Goal: Task Accomplishment & Management: Complete application form

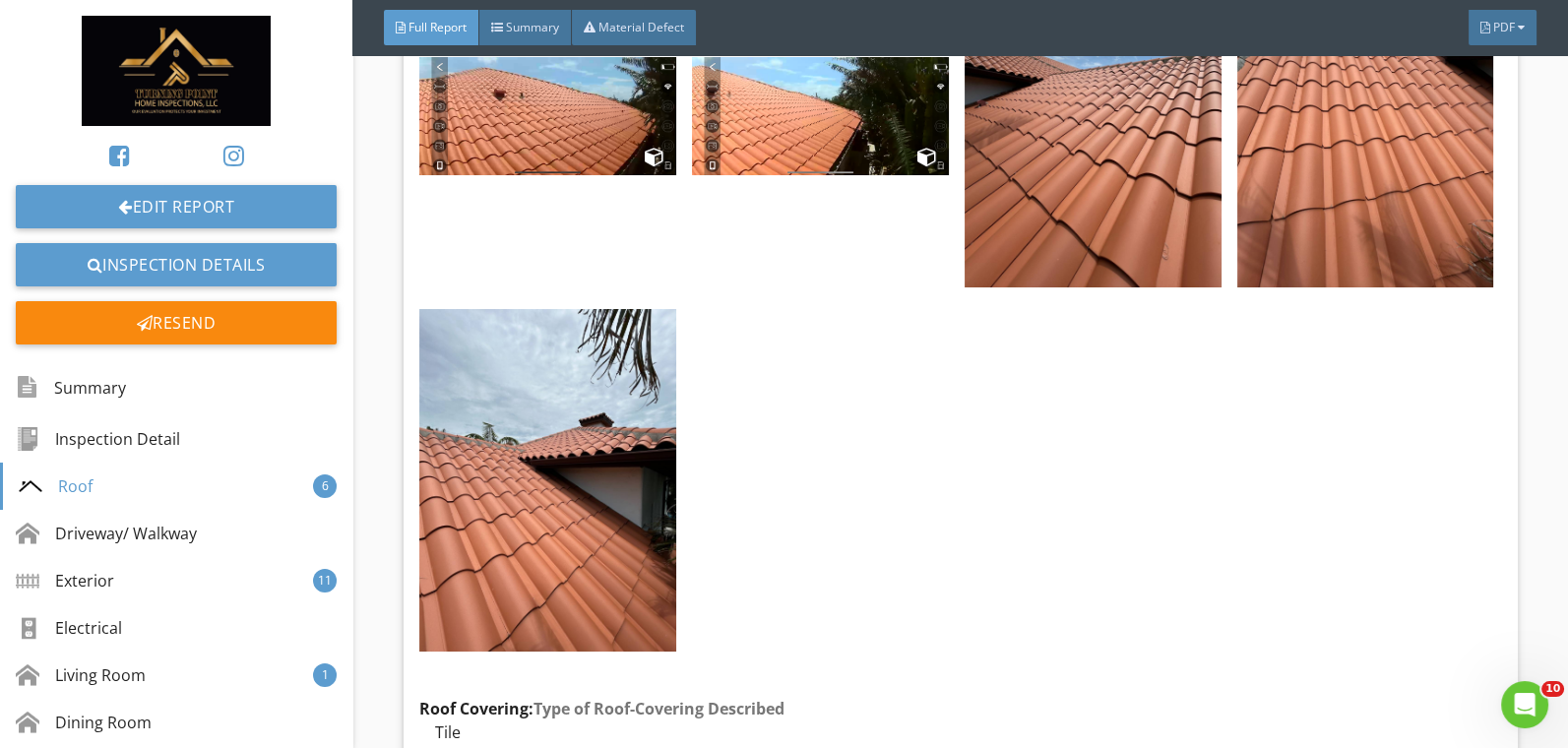
scroll to position [2842, 0]
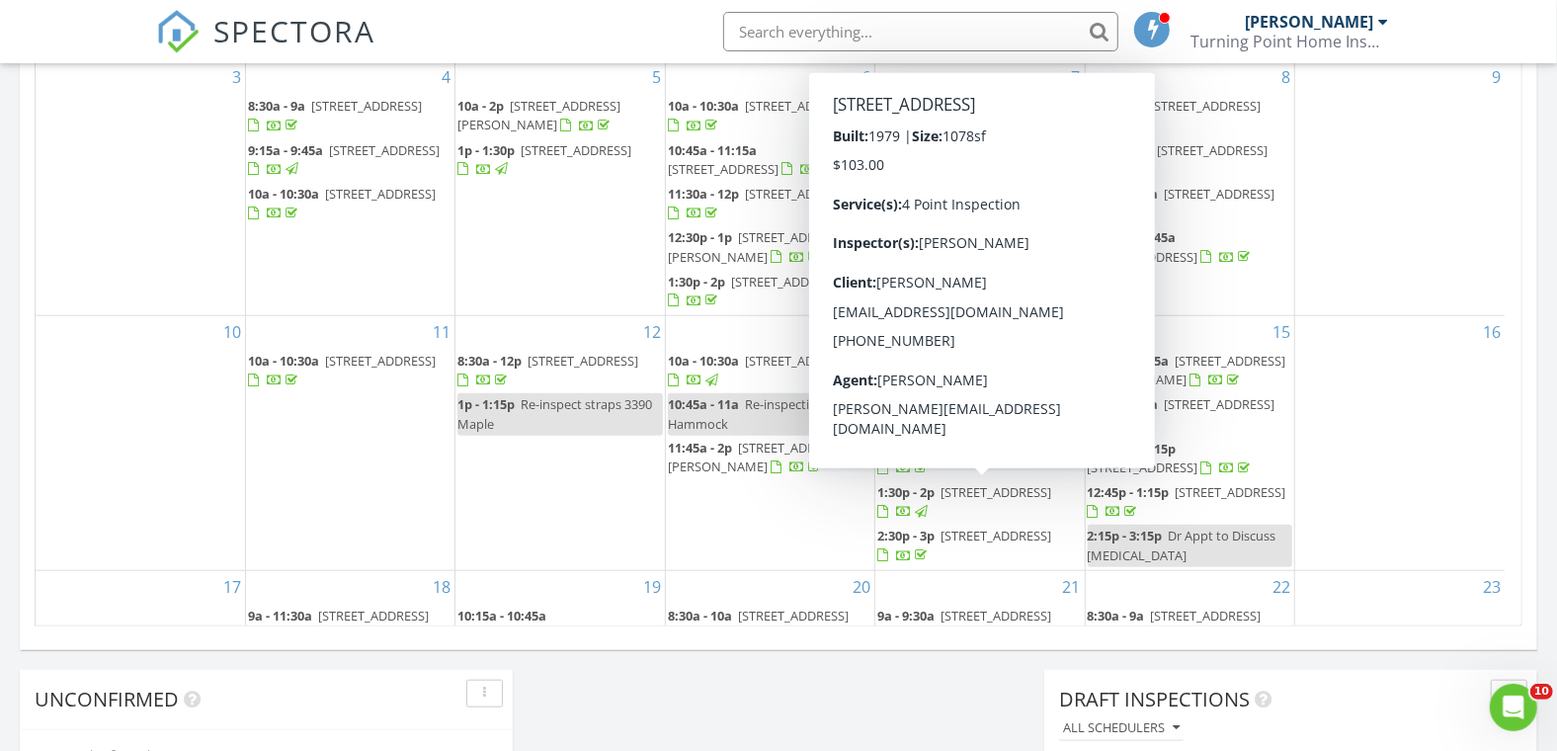
scroll to position [464, 0]
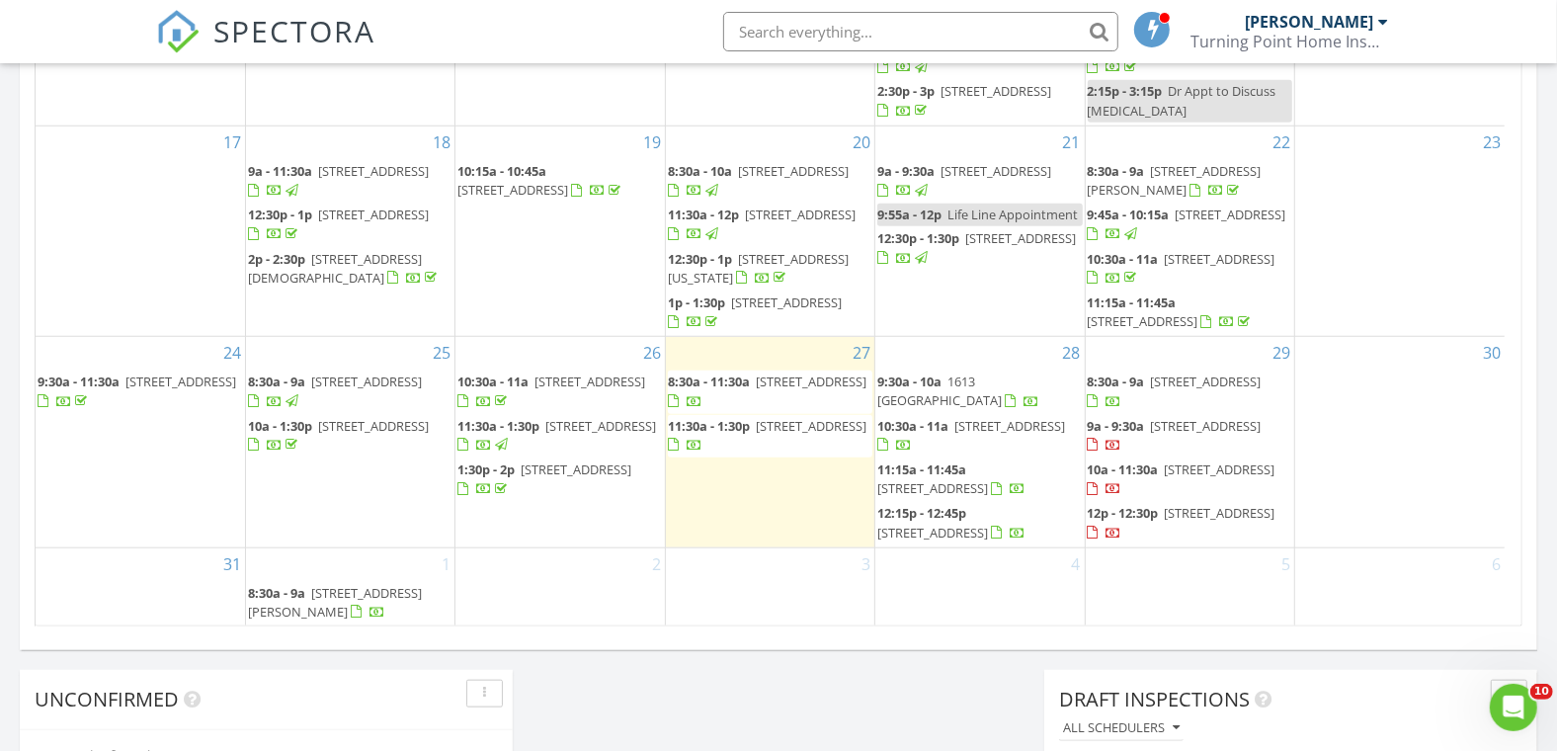
click at [1180, 351] on div "29 8:30a - 9a 1325 Royal Palm Dr S, St. Petersburg 33707 9a - 9:30a 1329 Royal …" at bounding box center [1190, 441] width 208 height 209
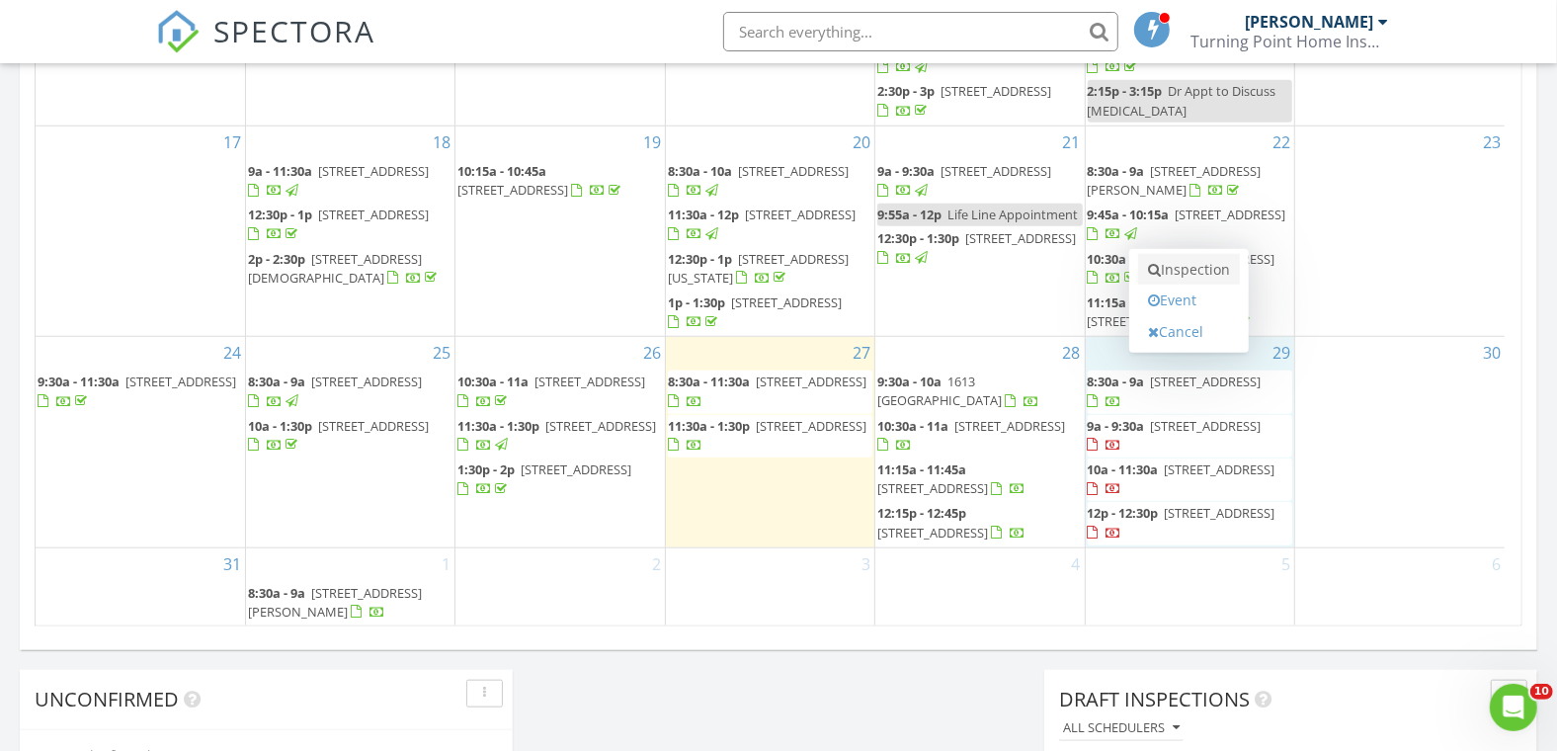
click at [1197, 275] on link "Inspection" at bounding box center [1189, 270] width 102 height 32
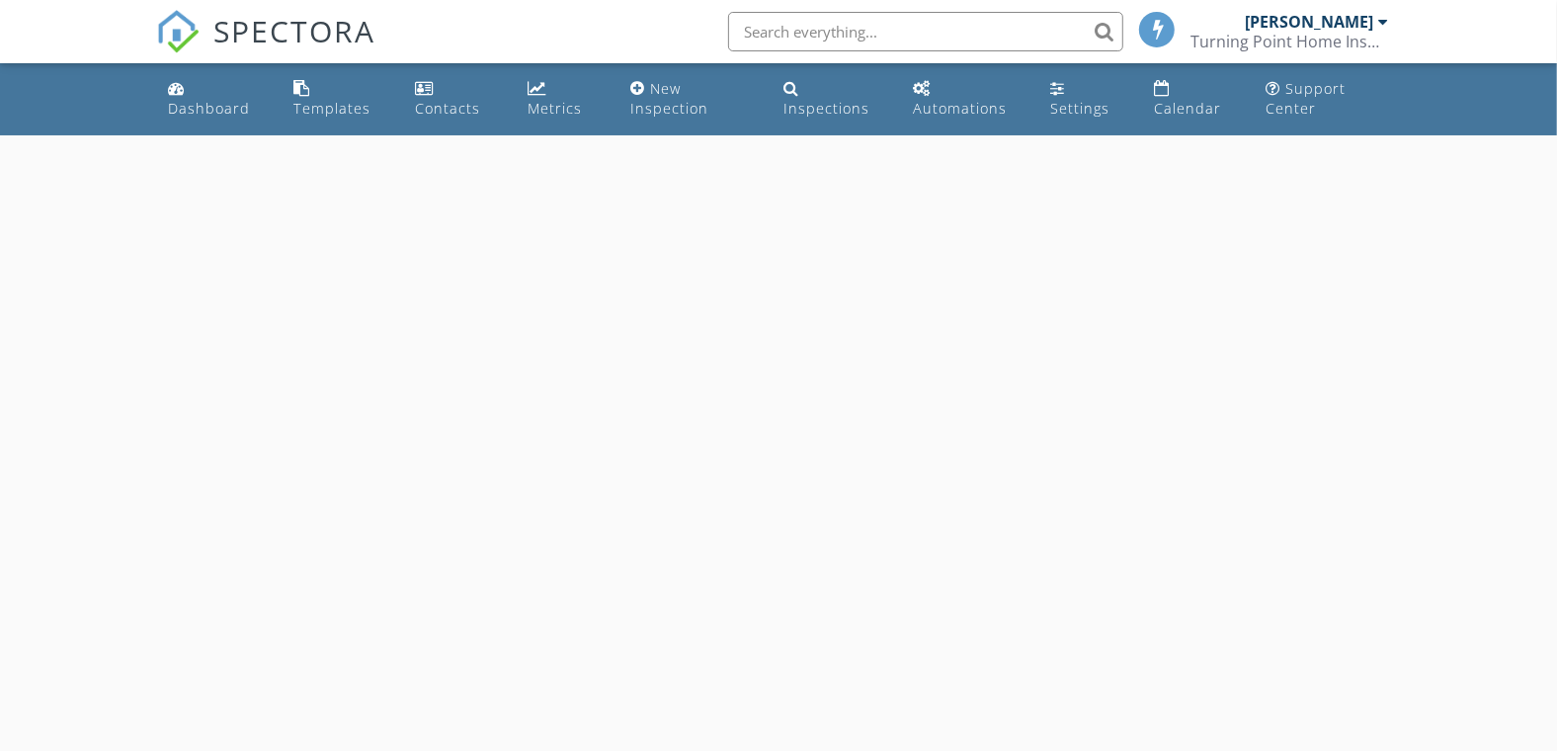
select select "7"
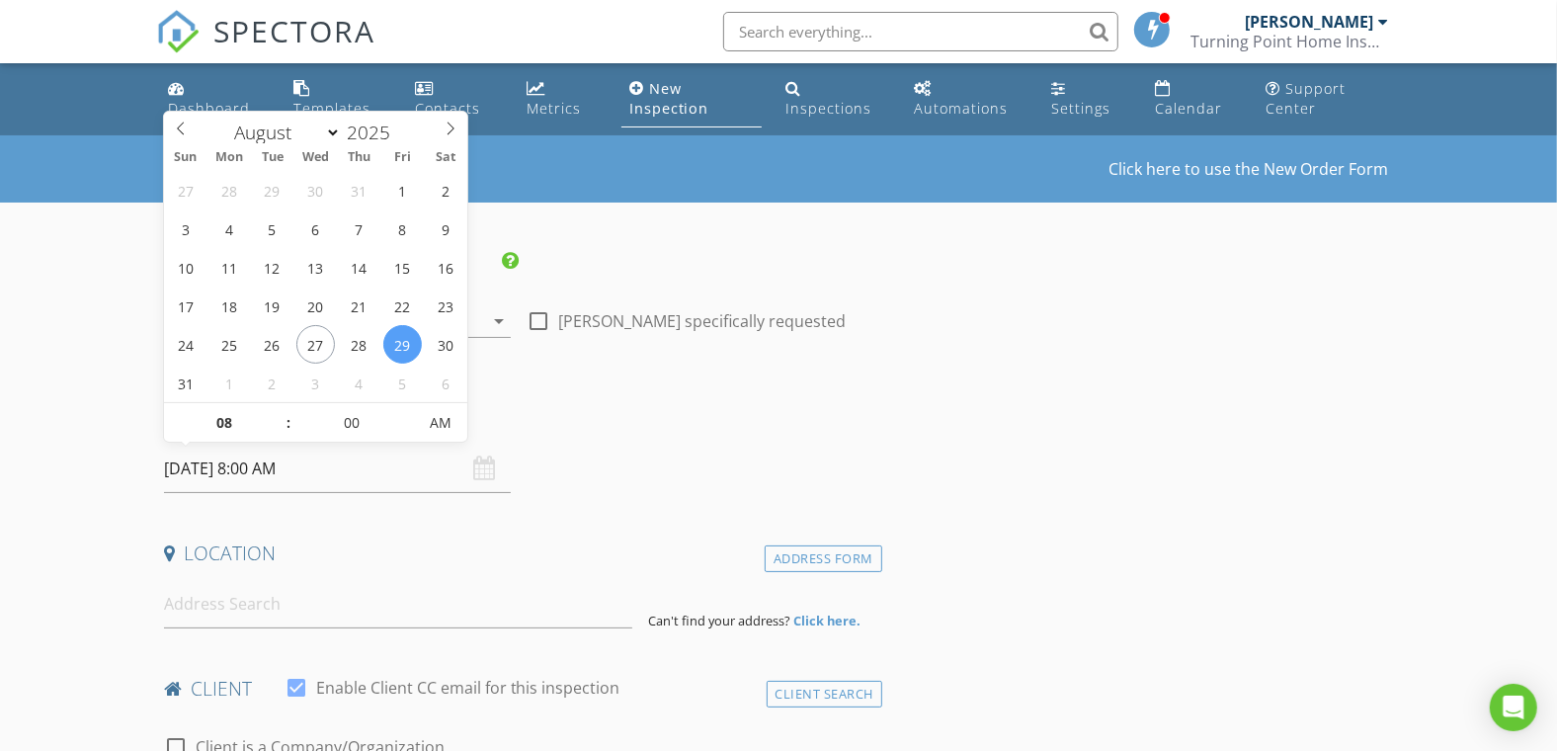
click at [239, 477] on input "08/29/2025 8:00 AM" at bounding box center [338, 469] width 348 height 48
type input "09"
type input "08/29/2025 9:00 AM"
click at [272, 407] on span at bounding box center [279, 413] width 14 height 20
type input "10"
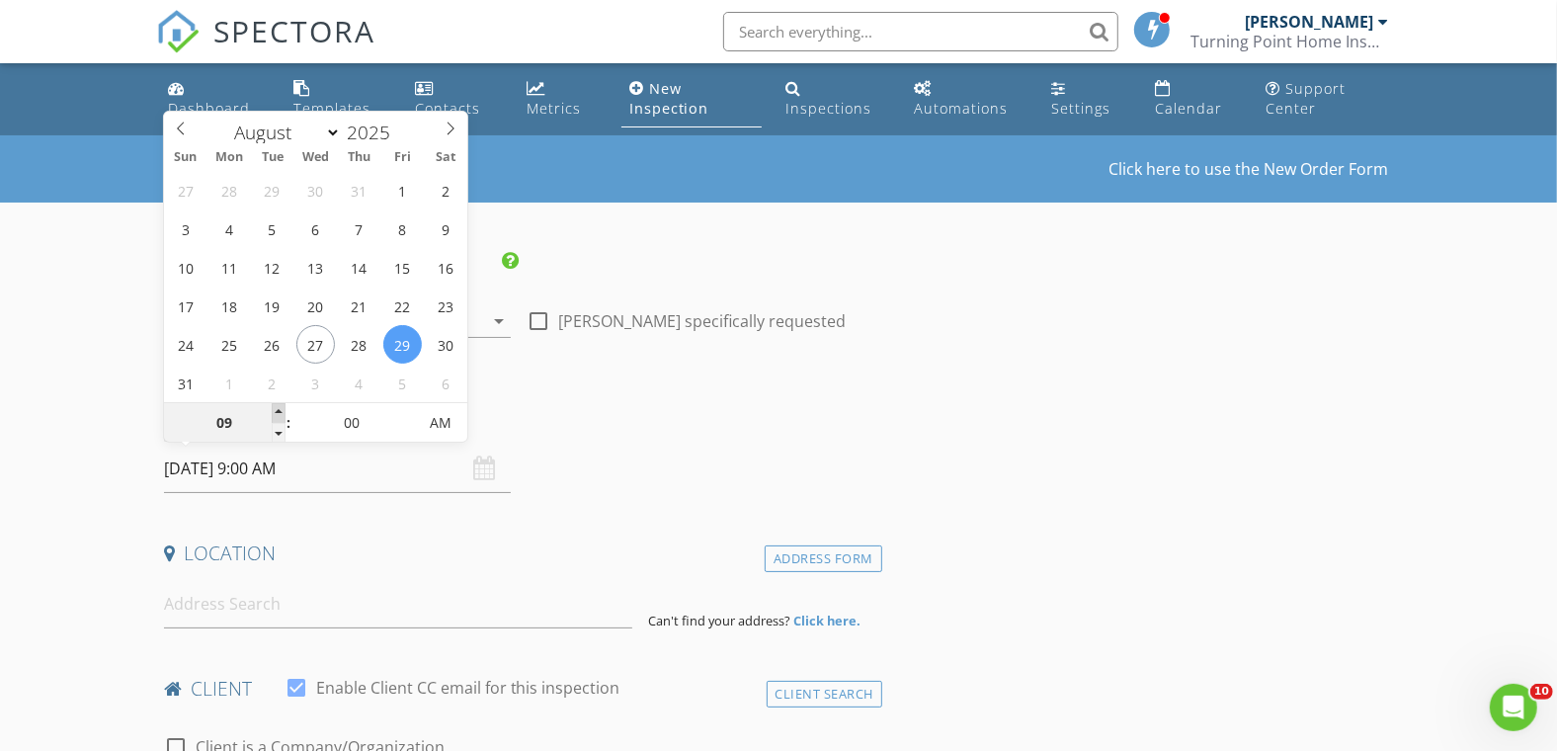
type input "08/29/2025 10:00 AM"
click at [272, 407] on span at bounding box center [279, 413] width 14 height 20
type input "11"
type input "08/29/2025 11:00 AM"
click at [272, 407] on span at bounding box center [279, 413] width 14 height 20
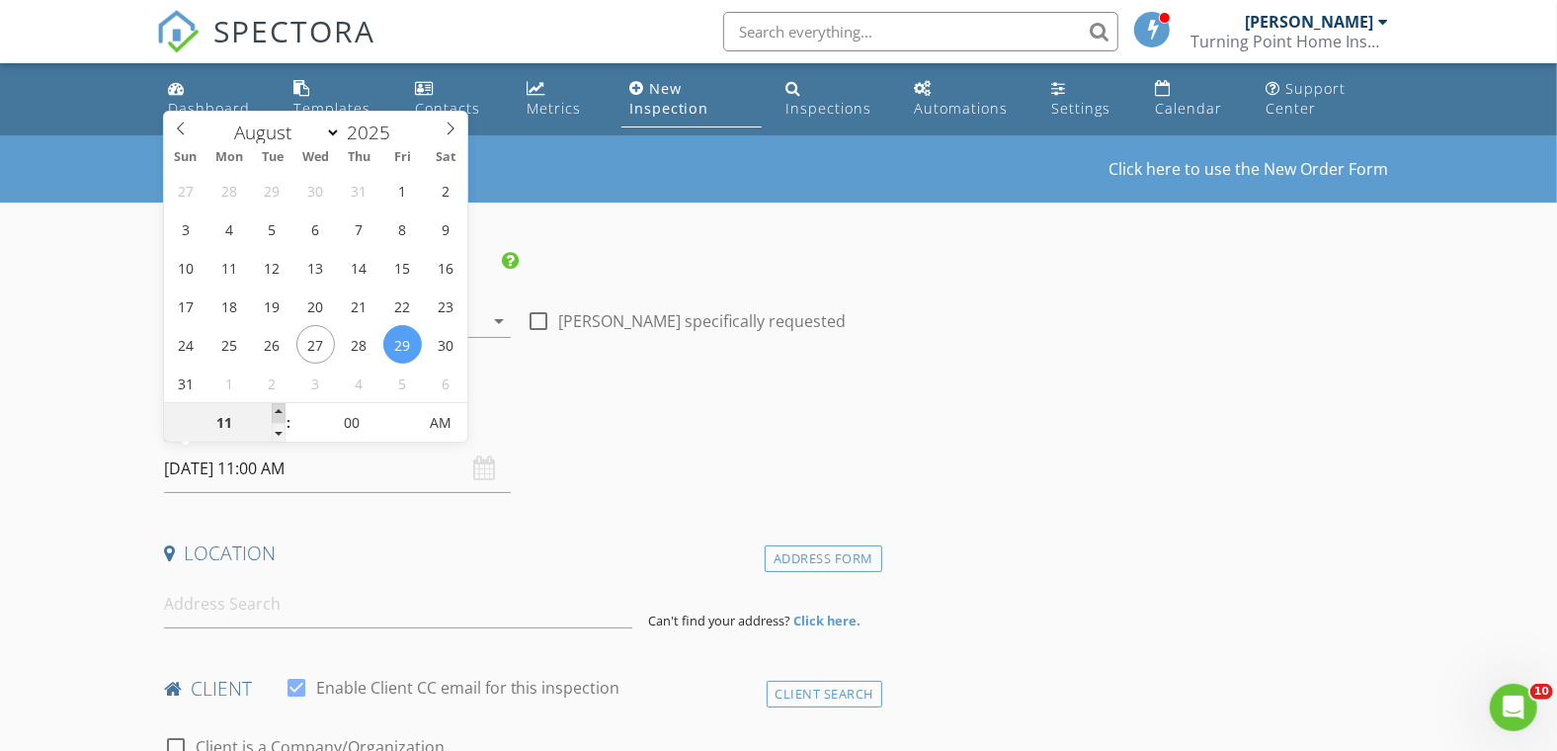
type input "12"
type input "08/29/2025 12:00 PM"
click at [272, 407] on span at bounding box center [279, 413] width 14 height 20
type input "01"
type input "08/29/2025 1:00 PM"
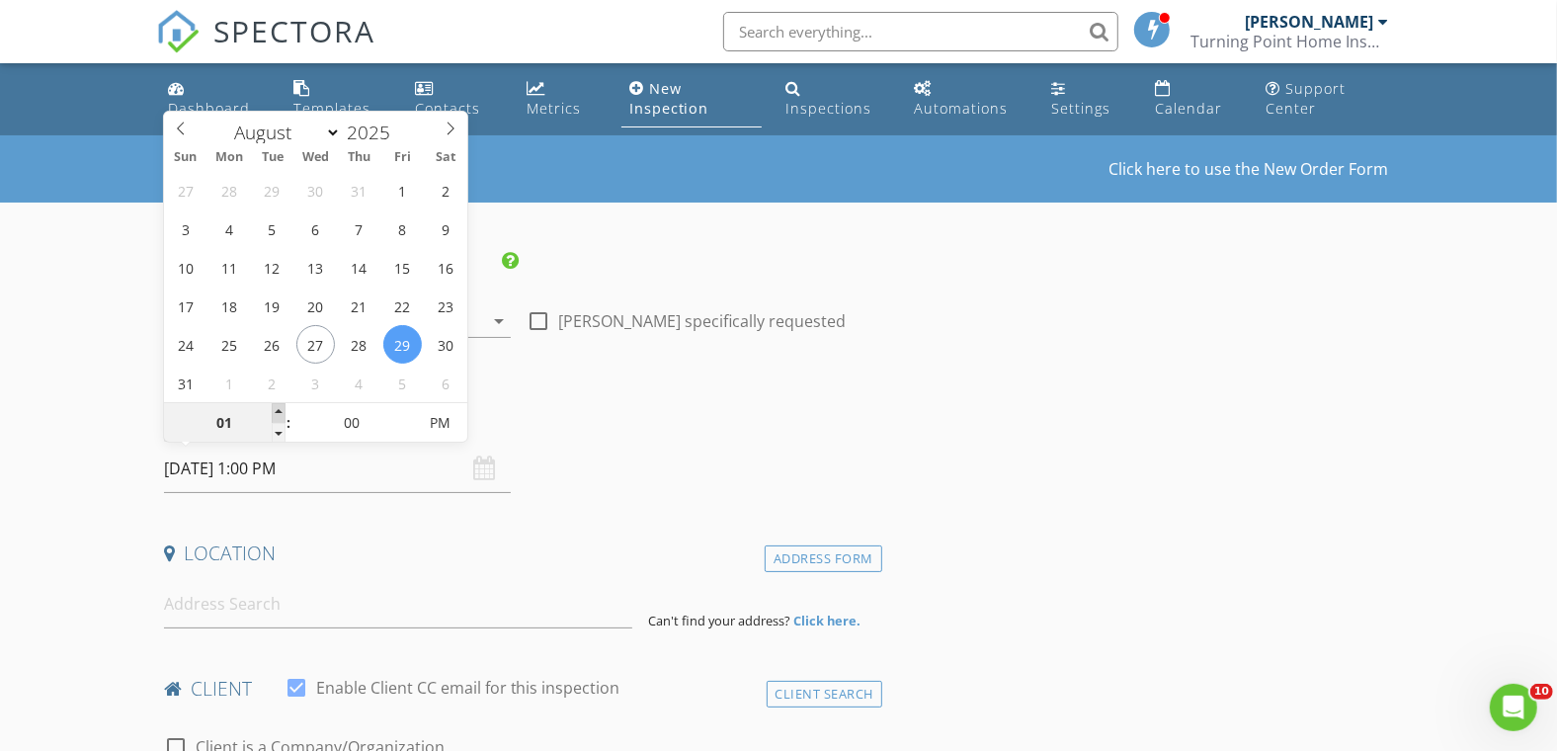
click at [272, 407] on span at bounding box center [279, 413] width 14 height 20
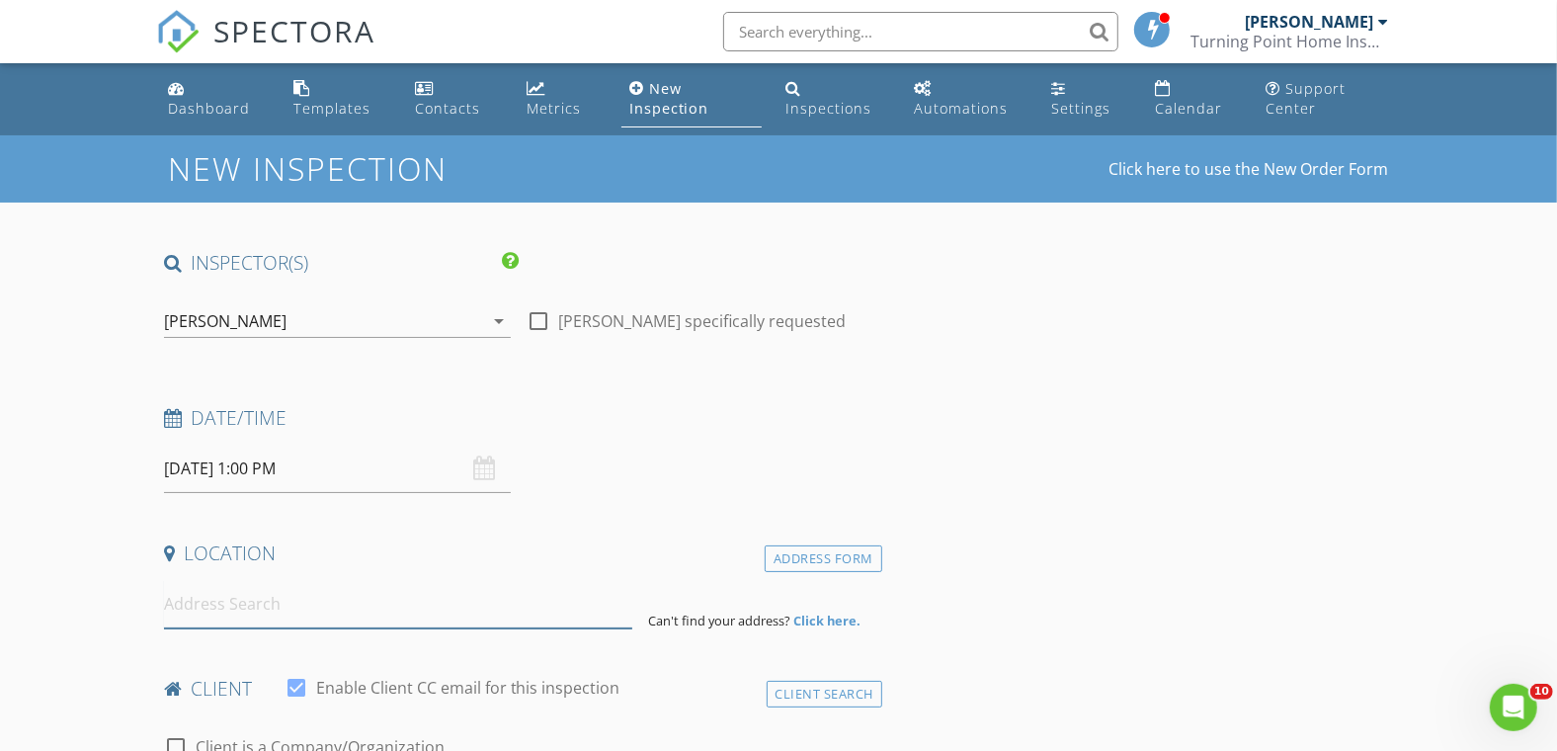
click at [254, 615] on input at bounding box center [398, 604] width 468 height 48
paste input "660 Rodeo Dr"
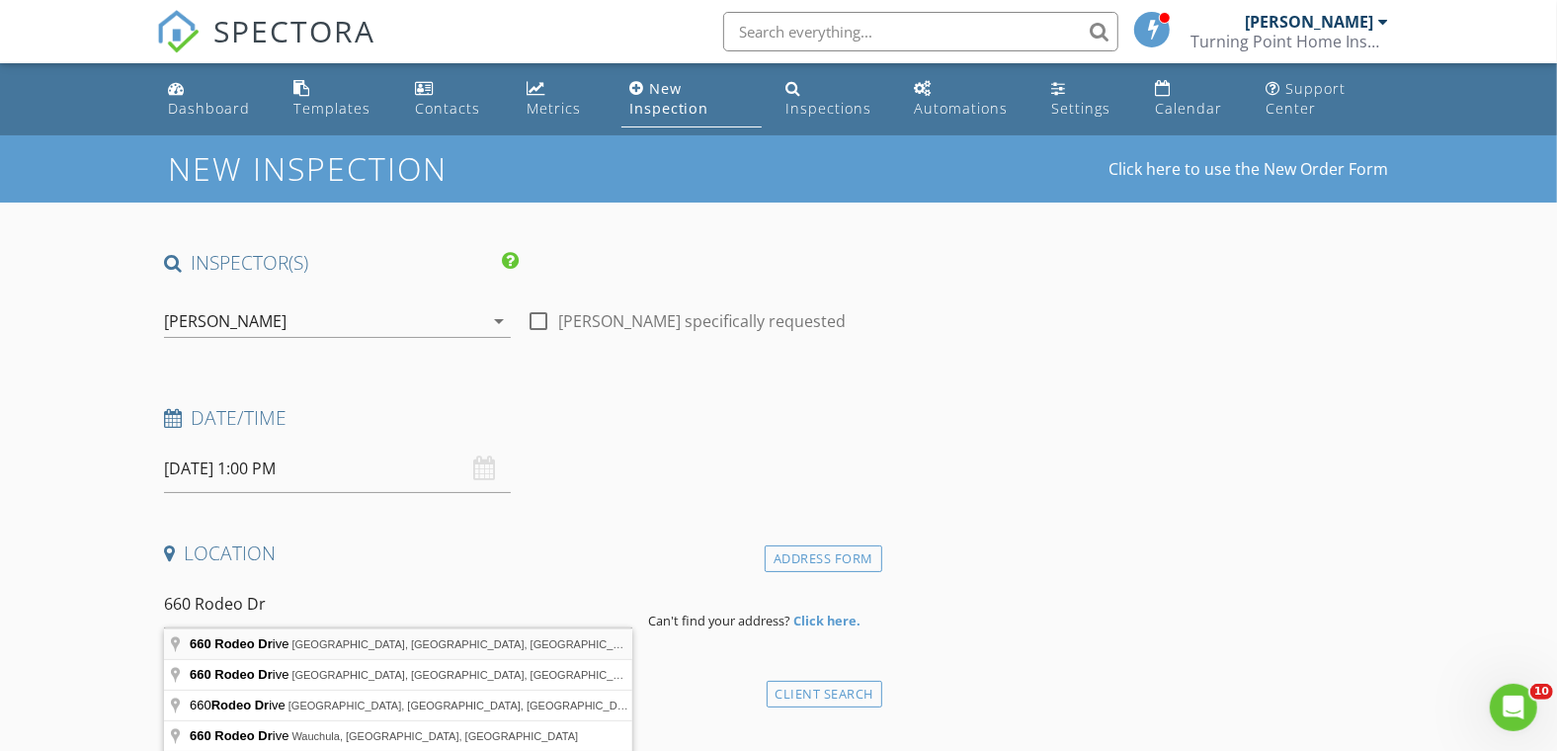
type input "660 Rodeo Drive, Largo, FL, USA"
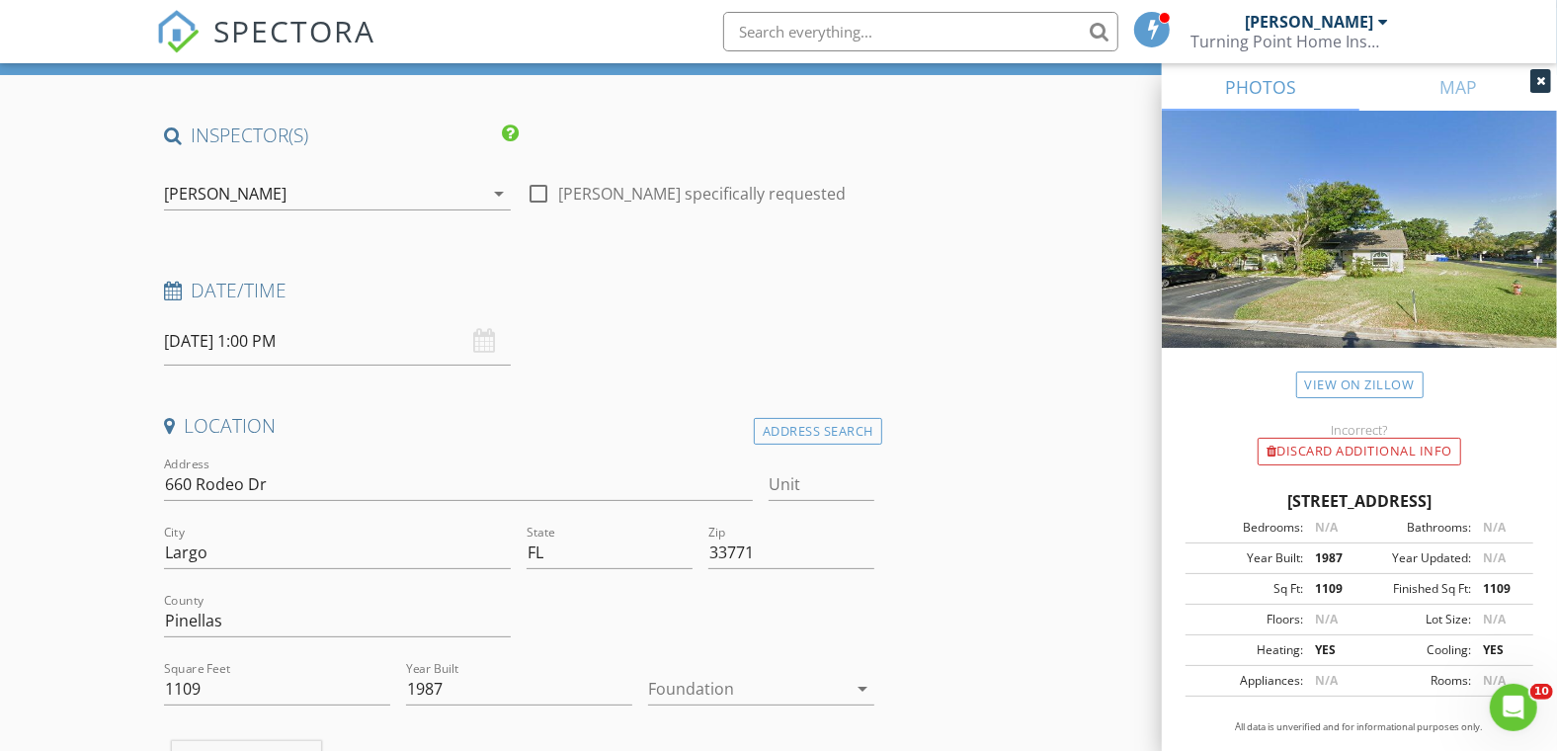
scroll to position [329, 0]
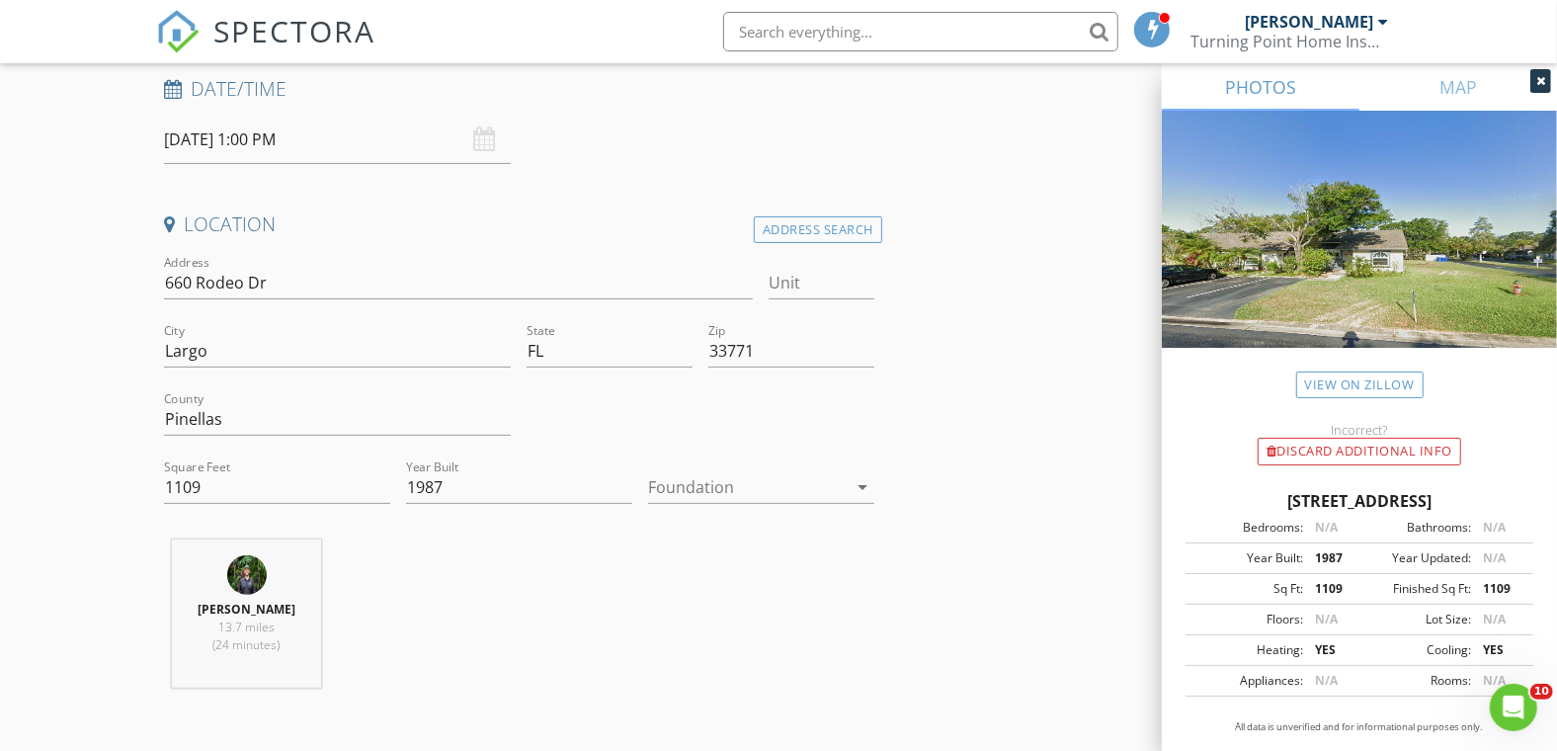
click at [698, 471] on div at bounding box center [747, 487] width 199 height 32
click at [694, 582] on div "Slab" at bounding box center [761, 588] width 195 height 24
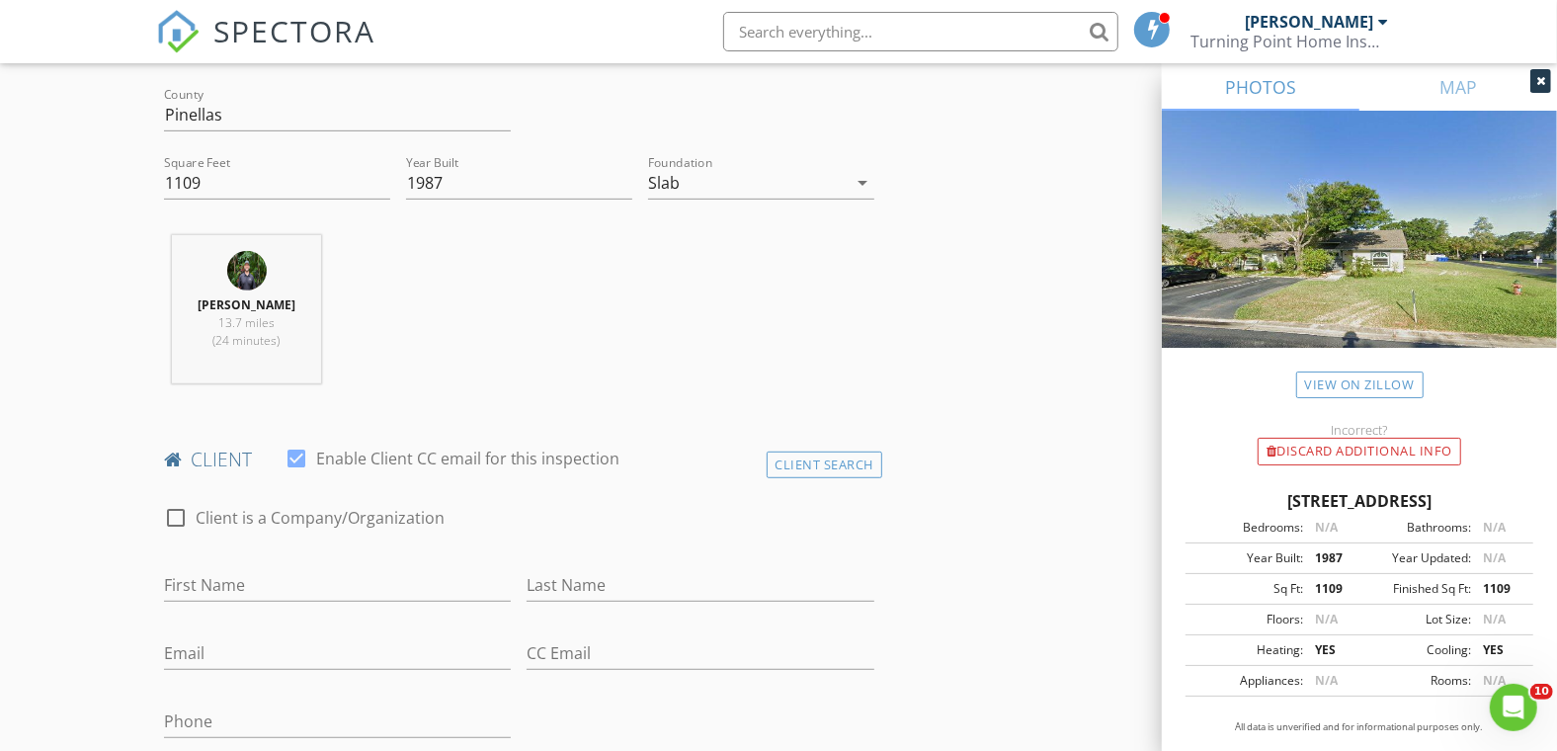
scroll to position [877, 0]
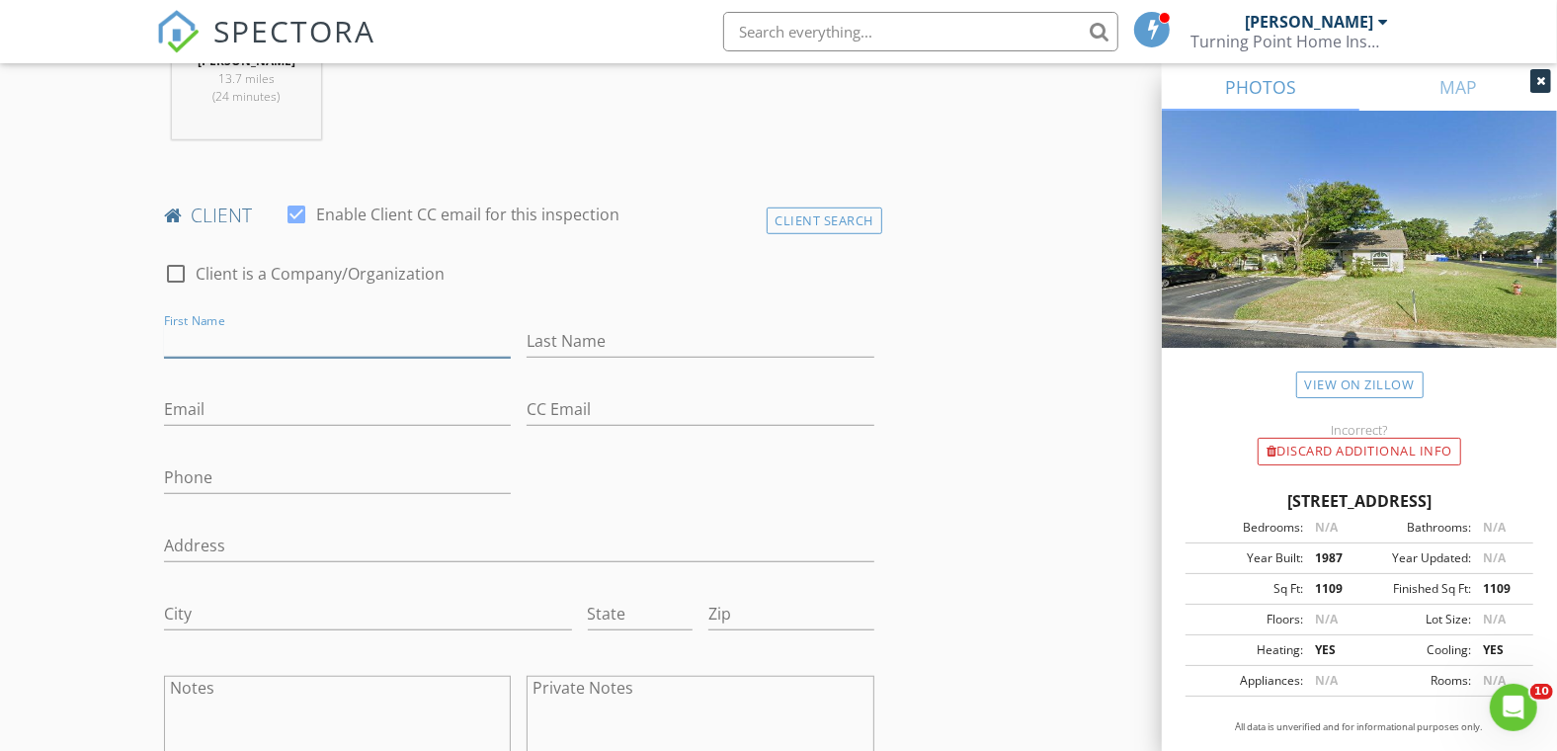
click at [364, 331] on input "First Name" at bounding box center [338, 341] width 348 height 33
paste input "[PERSON_NAME]"
type input "[PERSON_NAME]"
click at [577, 342] on input "Last Name" at bounding box center [701, 341] width 348 height 33
paste input "[PERSON_NAME]"
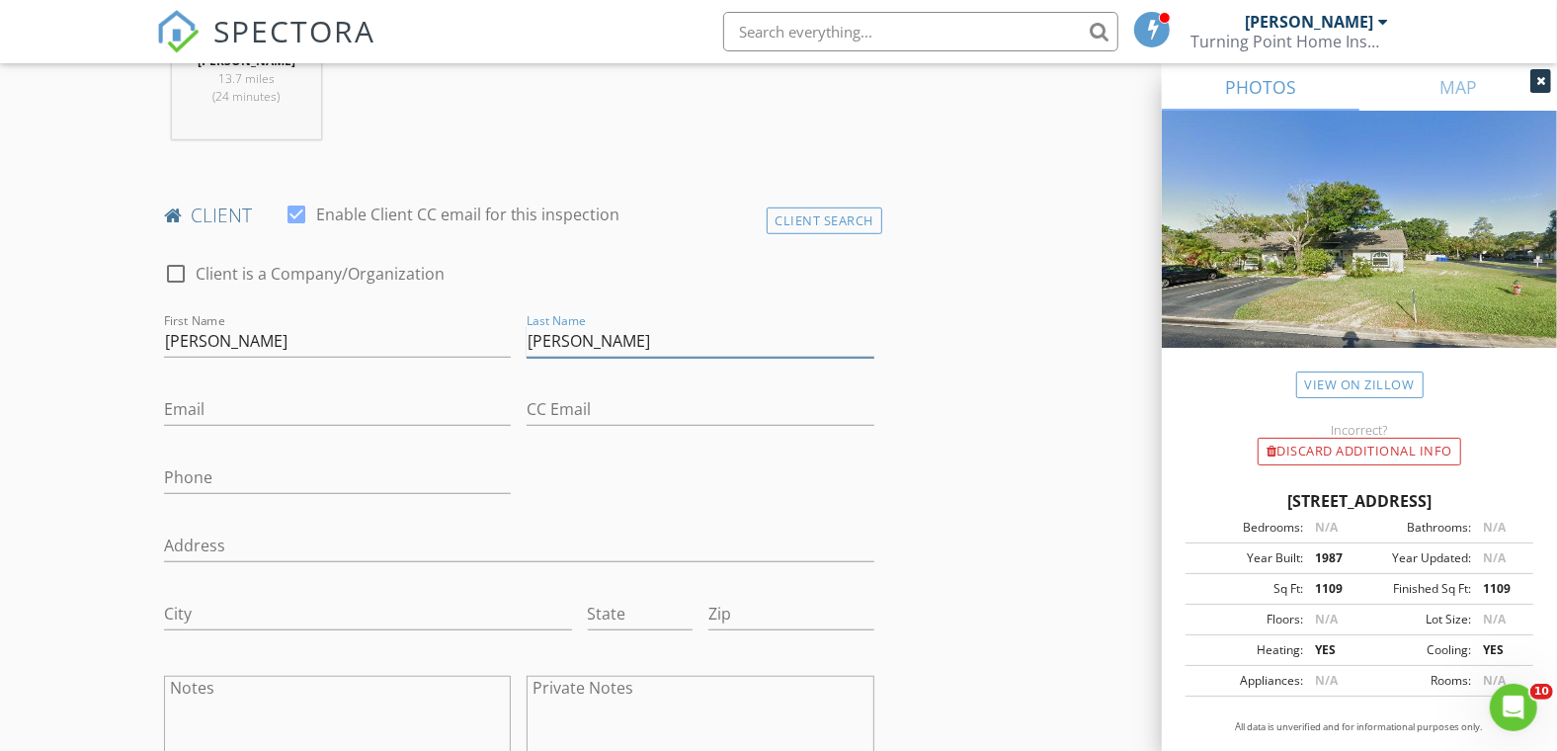
drag, startPoint x: 565, startPoint y: 339, endPoint x: 472, endPoint y: 339, distance: 92.9
click at [472, 339] on div "check_box_outline_blank Client is a Company/Organization First Name Katy Meissn…" at bounding box center [519, 523] width 726 height 562
type input "Meissner"
click at [435, 320] on div "First Name Katy Meissner" at bounding box center [338, 345] width 348 height 64
click at [422, 339] on input "[PERSON_NAME]" at bounding box center [338, 341] width 348 height 33
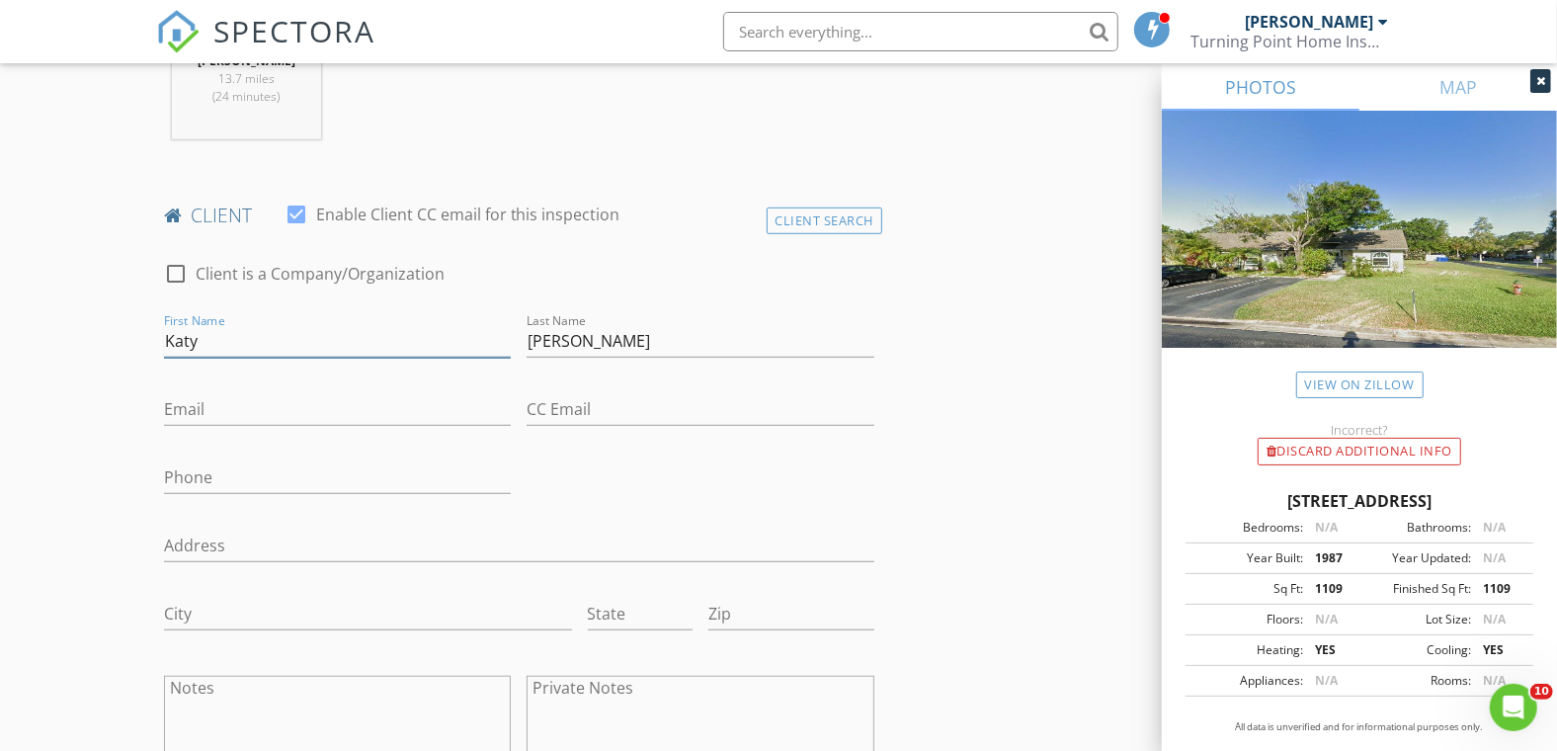
type input "Katy"
click at [371, 403] on input "Email" at bounding box center [338, 409] width 348 height 33
paste input "[EMAIL_ADDRESS][DOMAIN_NAME]"
type input "[EMAIL_ADDRESS][DOMAIN_NAME]"
click at [330, 476] on input "Phone" at bounding box center [338, 477] width 348 height 33
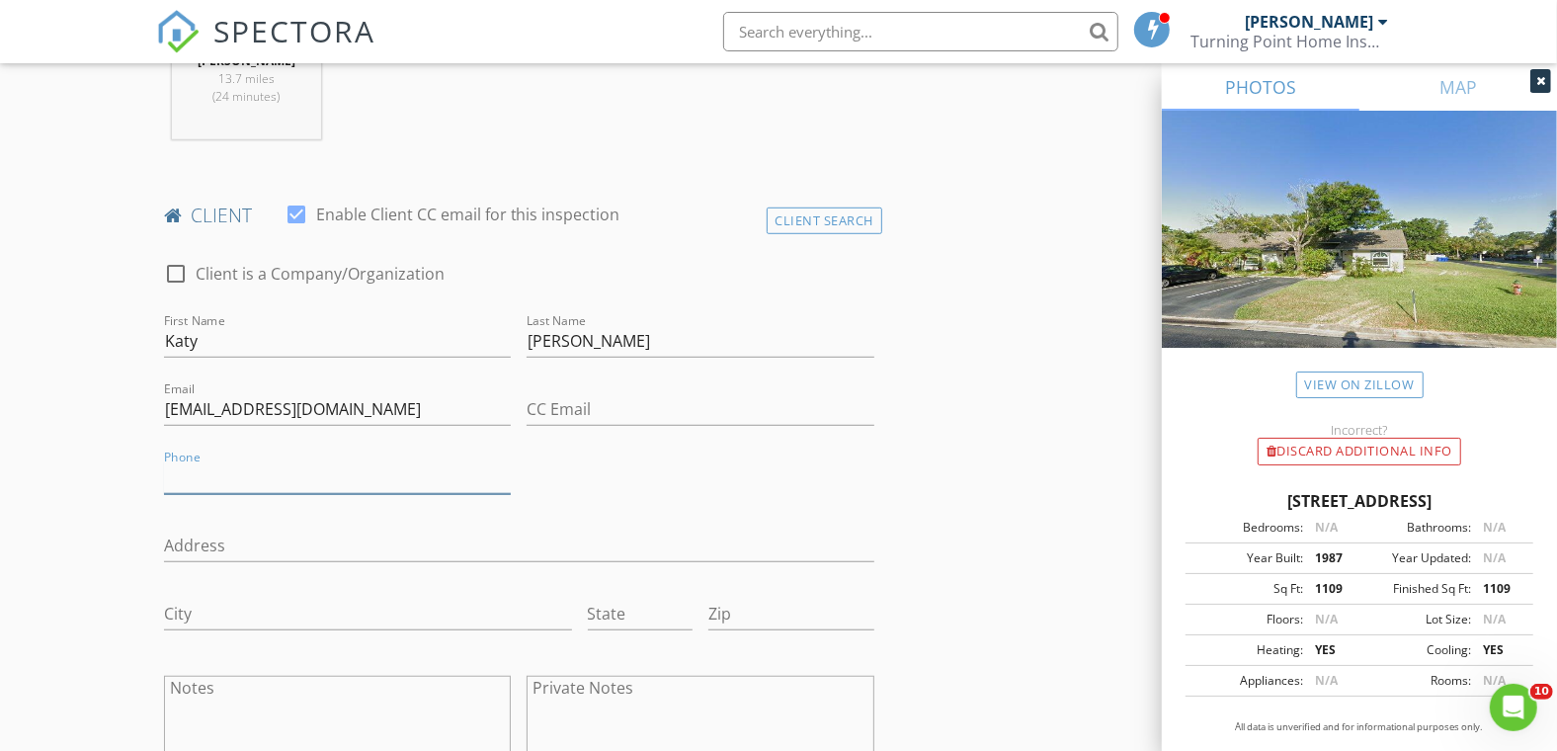
paste input "[PHONE_NUMBER]"
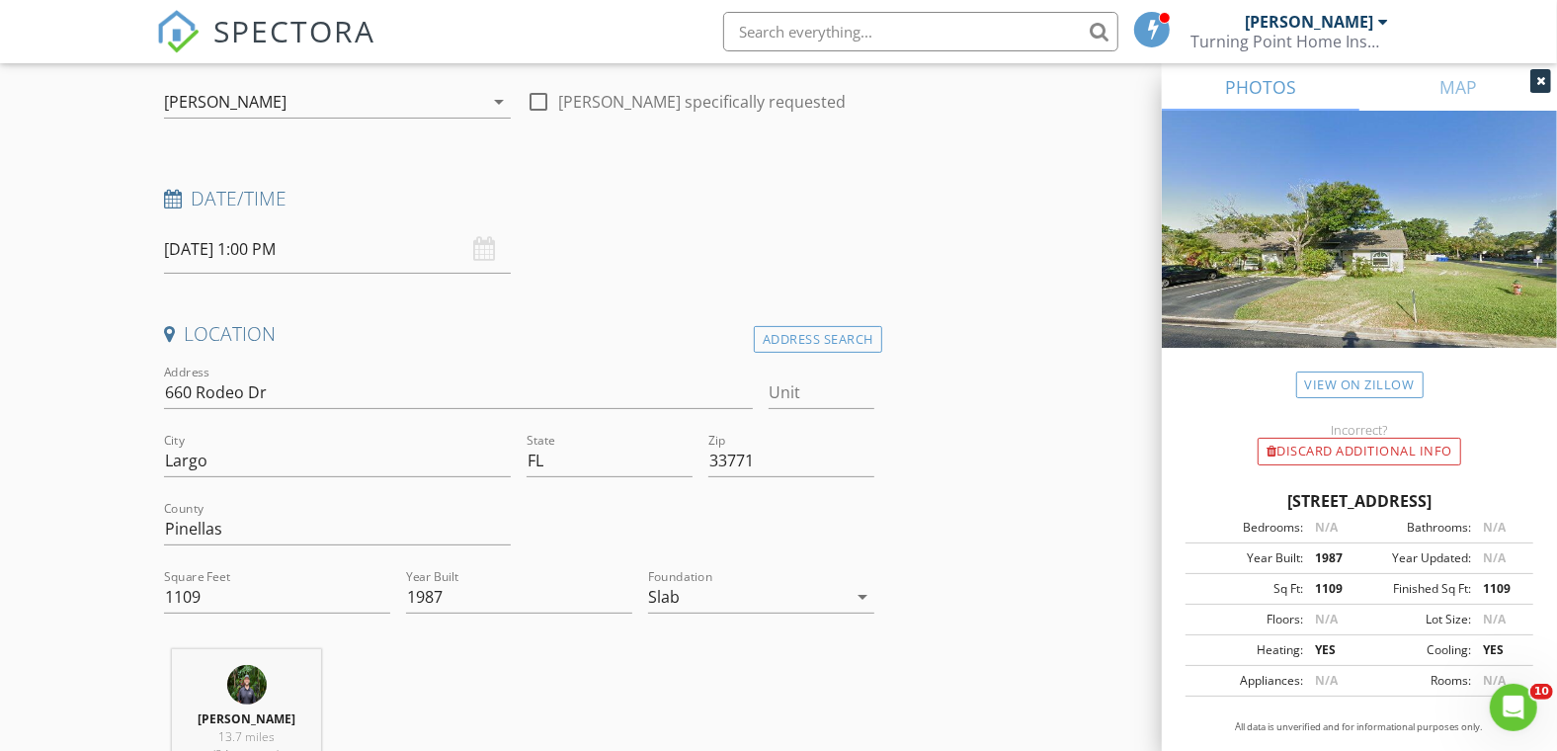
type input "[PHONE_NUMBER]"
drag, startPoint x: 284, startPoint y: 393, endPoint x: 109, endPoint y: 392, distance: 174.9
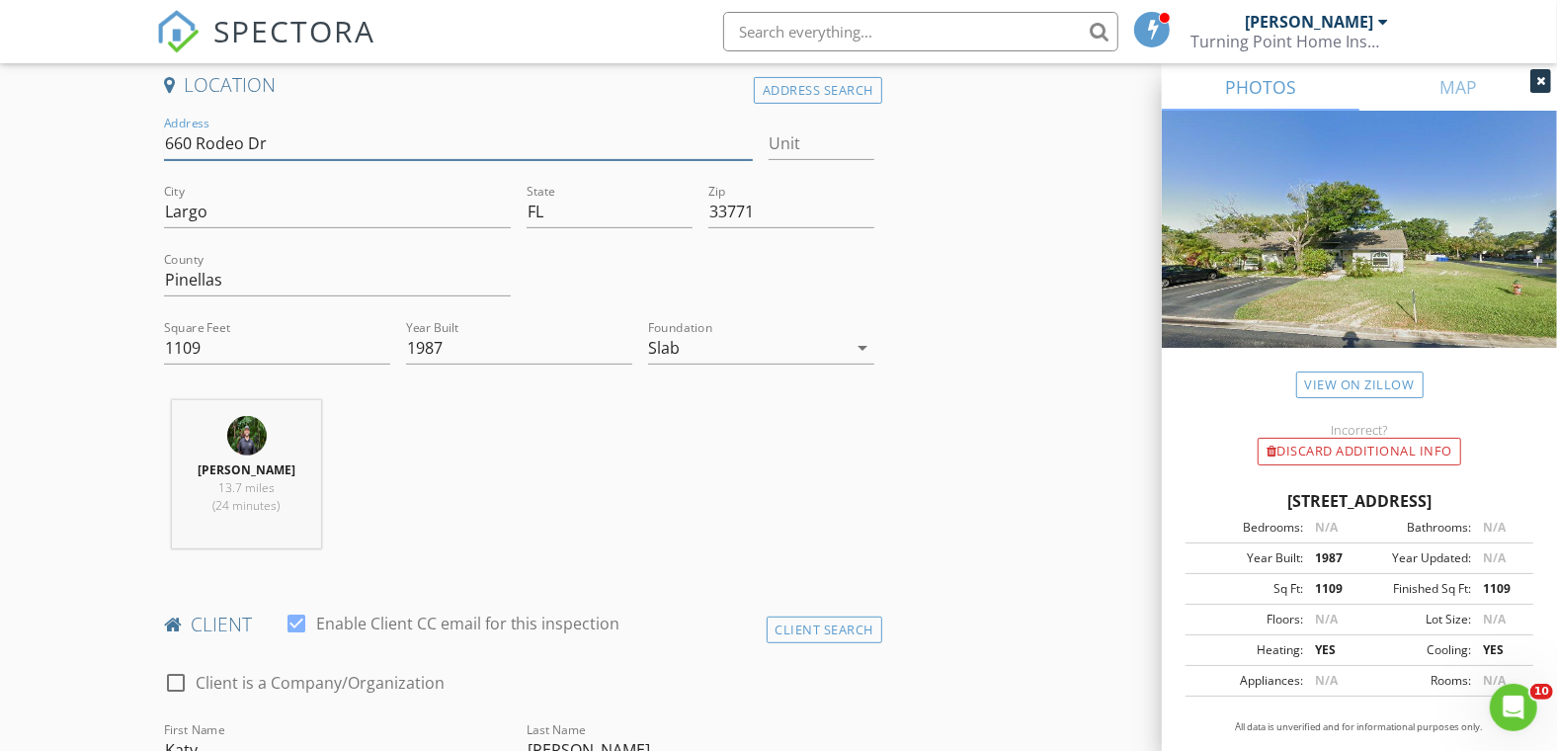
scroll to position [877, 0]
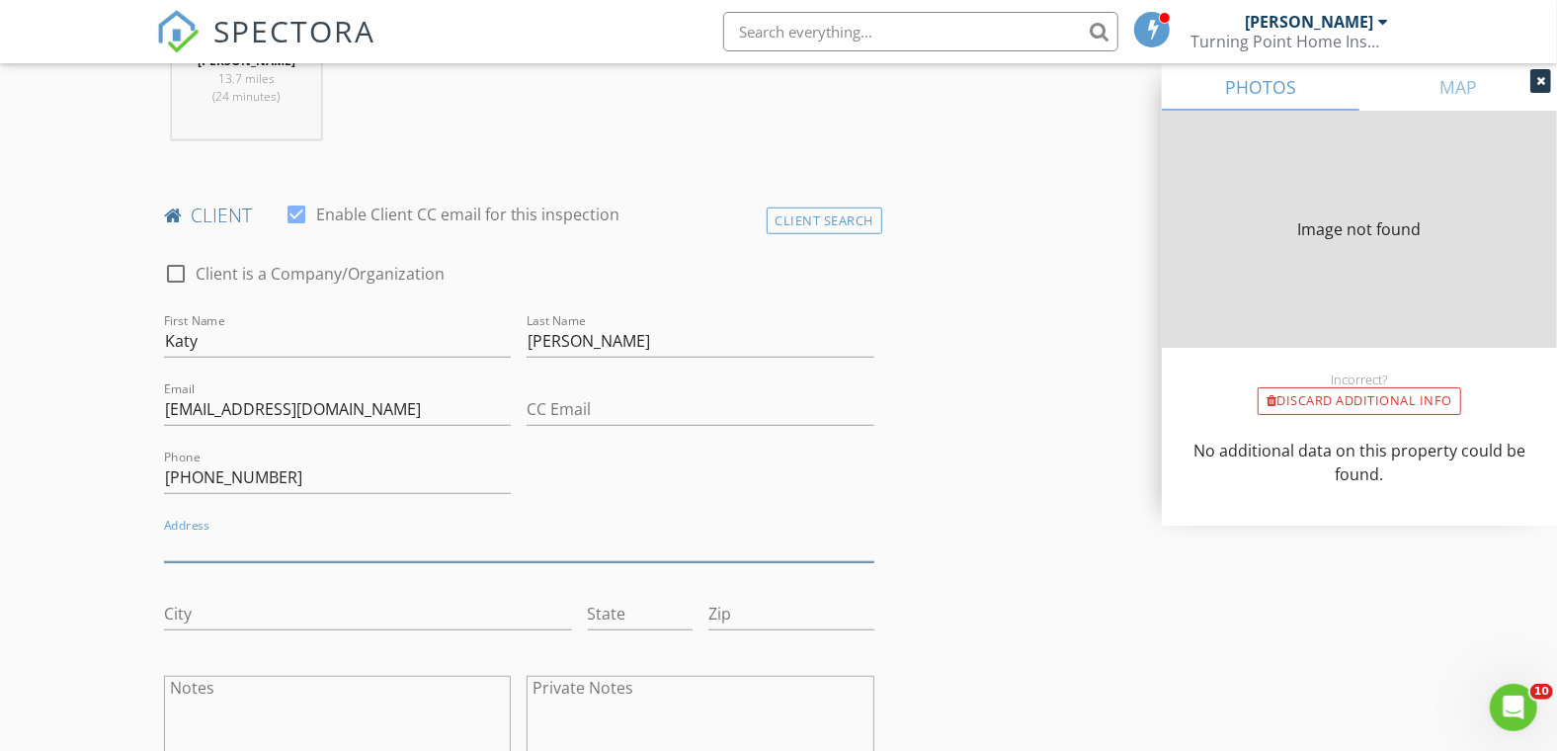
click at [201, 544] on input "Address" at bounding box center [519, 545] width 710 height 33
type input "1109"
type input "1987"
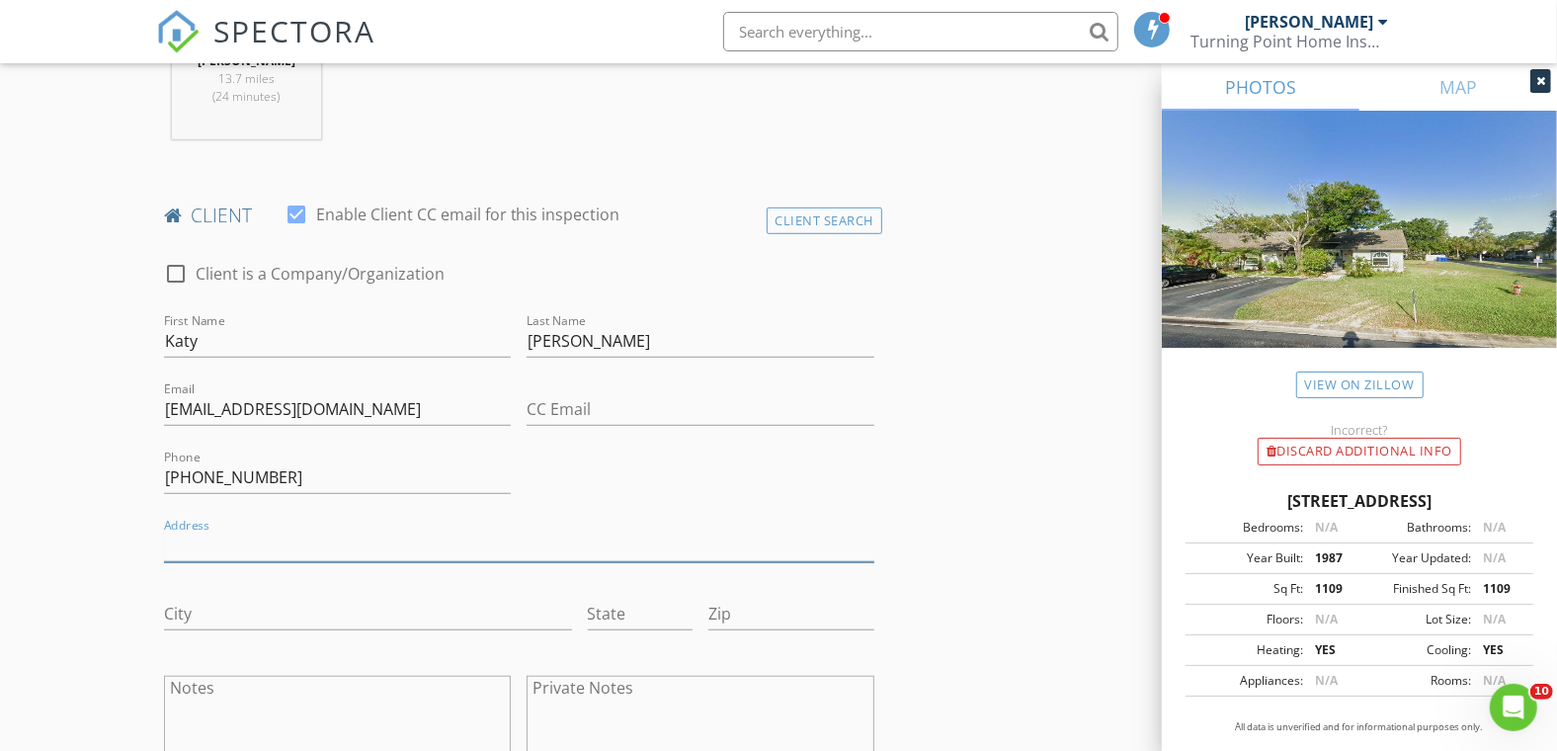
paste input "660 Rodeo Dr"
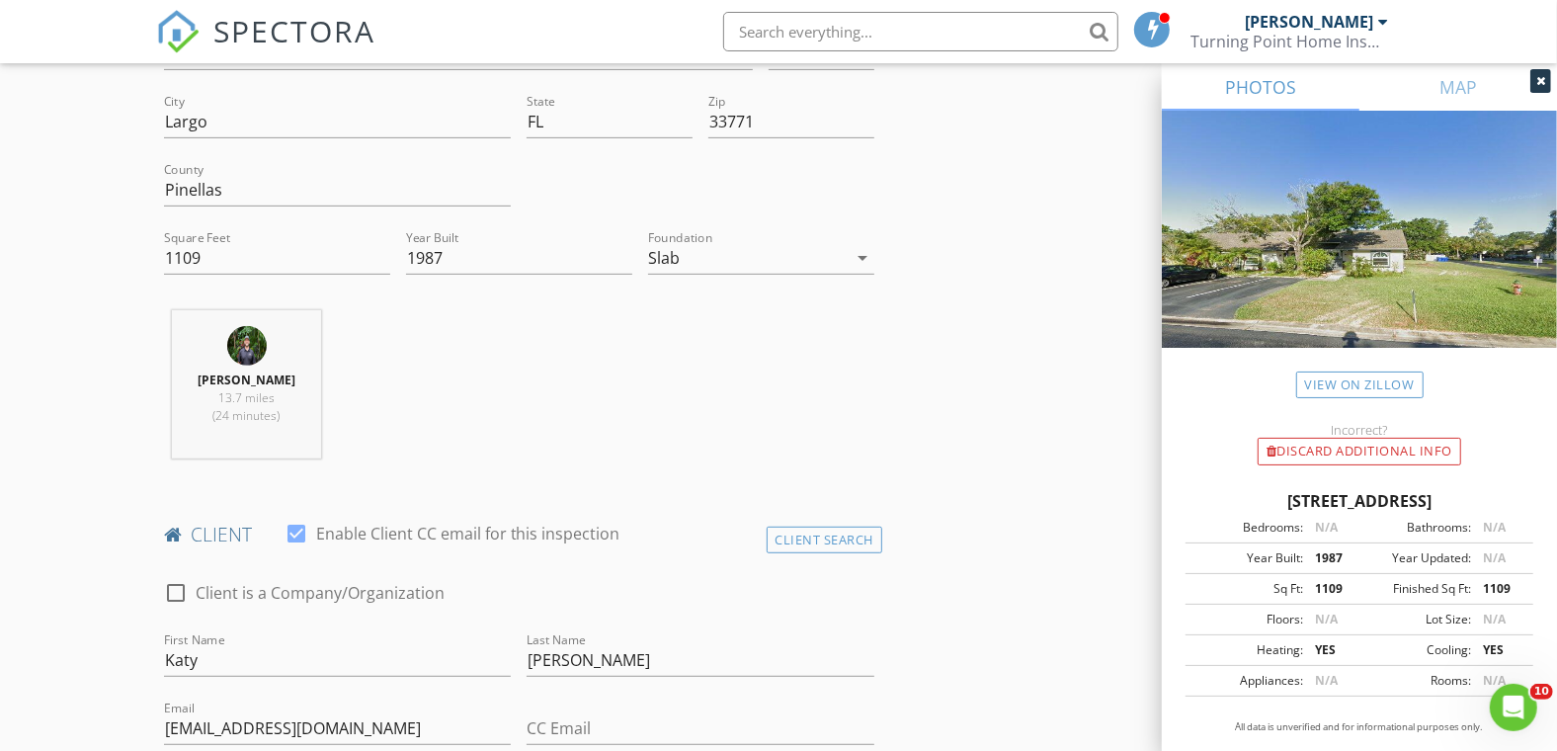
scroll to position [219, 0]
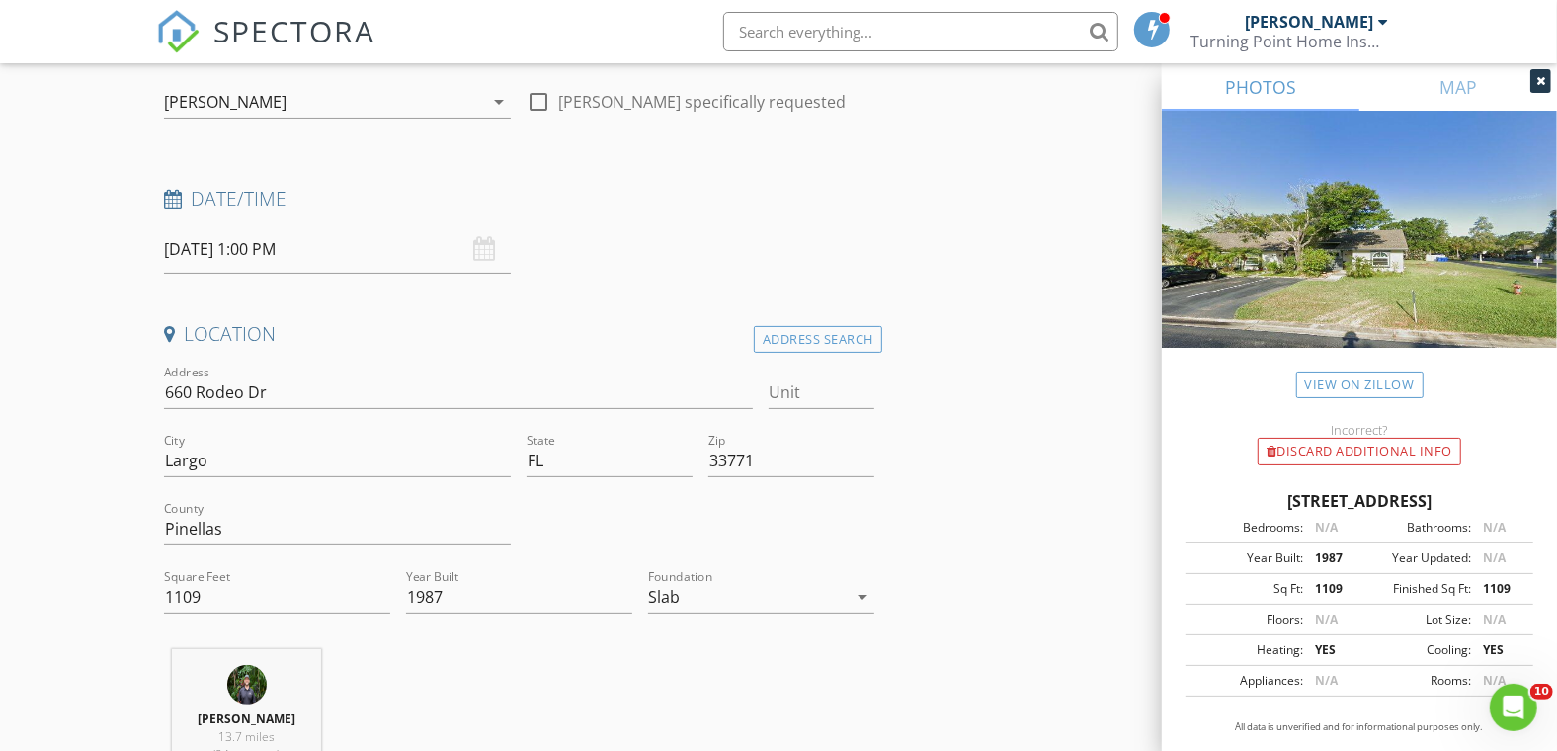
type input "660 Rodeo Dr"
drag, startPoint x: 201, startPoint y: 463, endPoint x: 148, endPoint y: 460, distance: 52.4
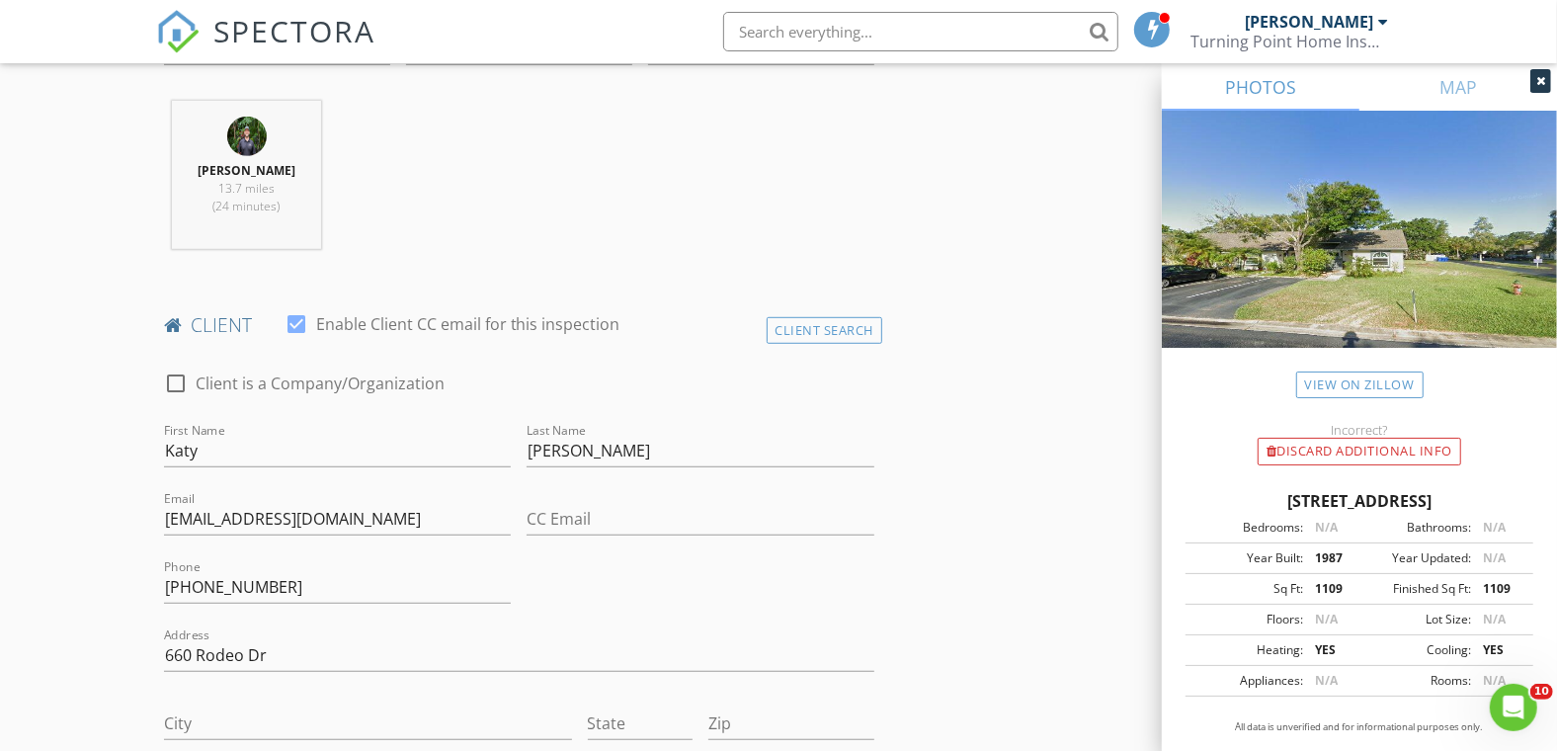
scroll to position [1098, 0]
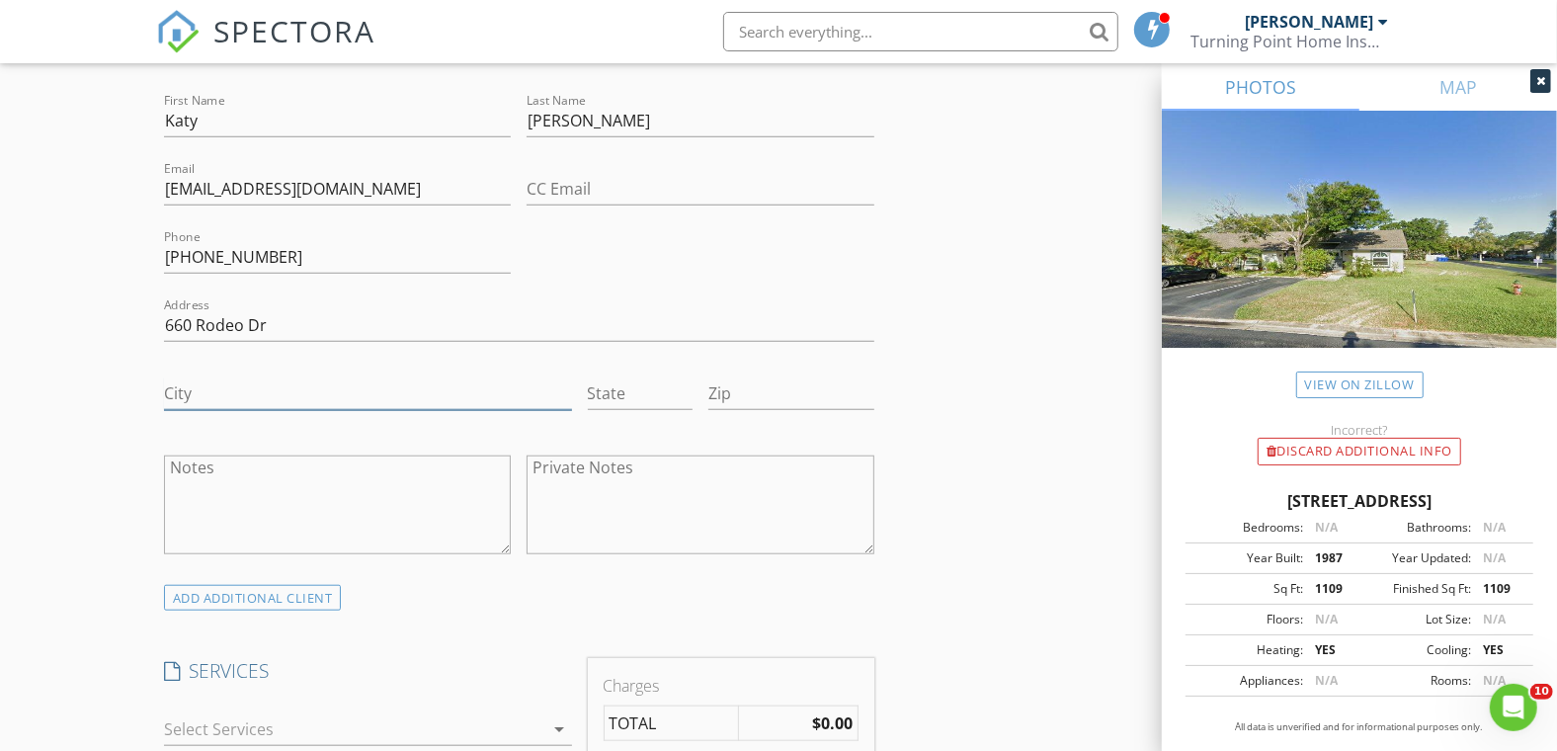
click at [200, 384] on input "City" at bounding box center [368, 393] width 408 height 33
paste input "Largo"
type input "Largo"
click at [628, 392] on input "State" at bounding box center [641, 393] width 106 height 33
type input "FL"
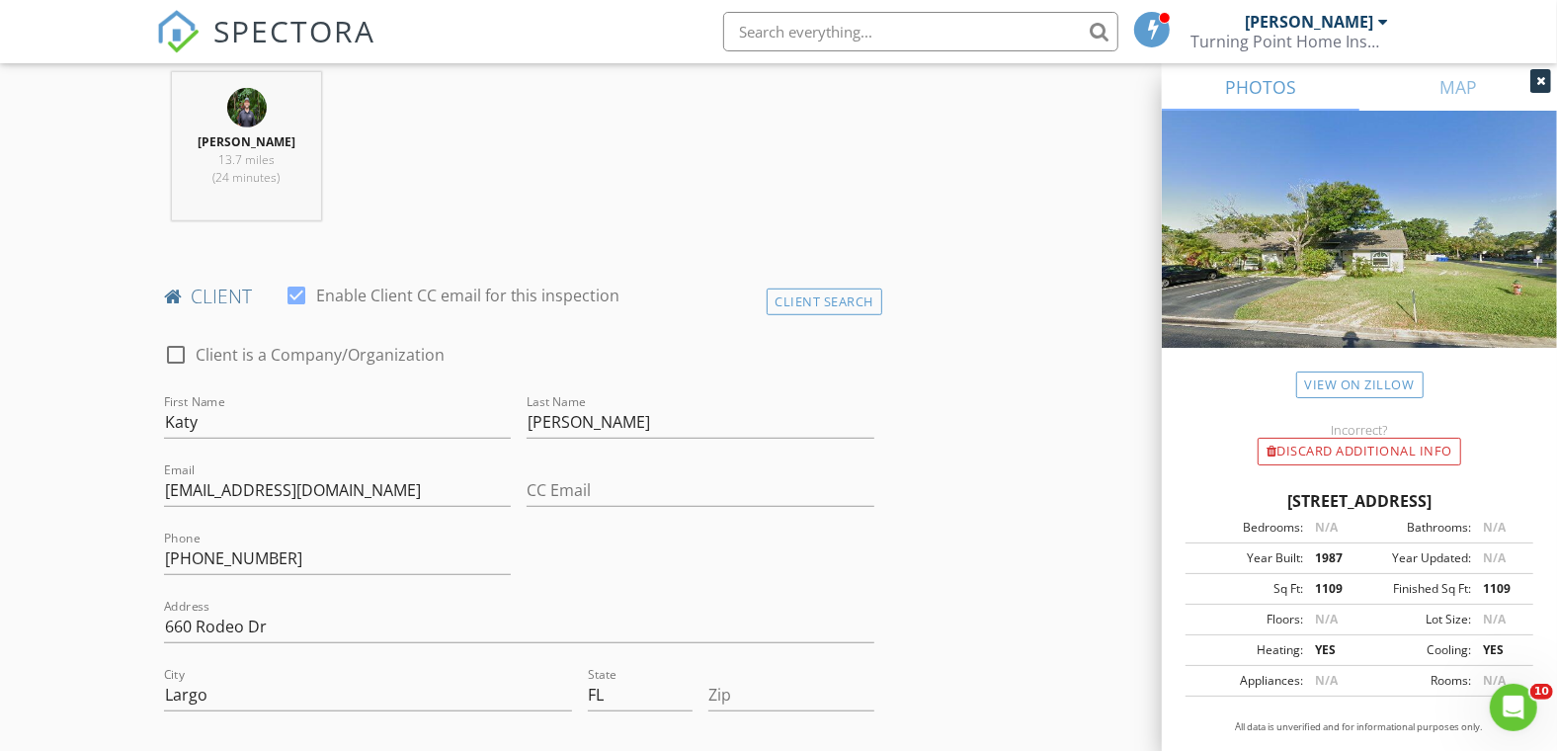
scroll to position [548, 0]
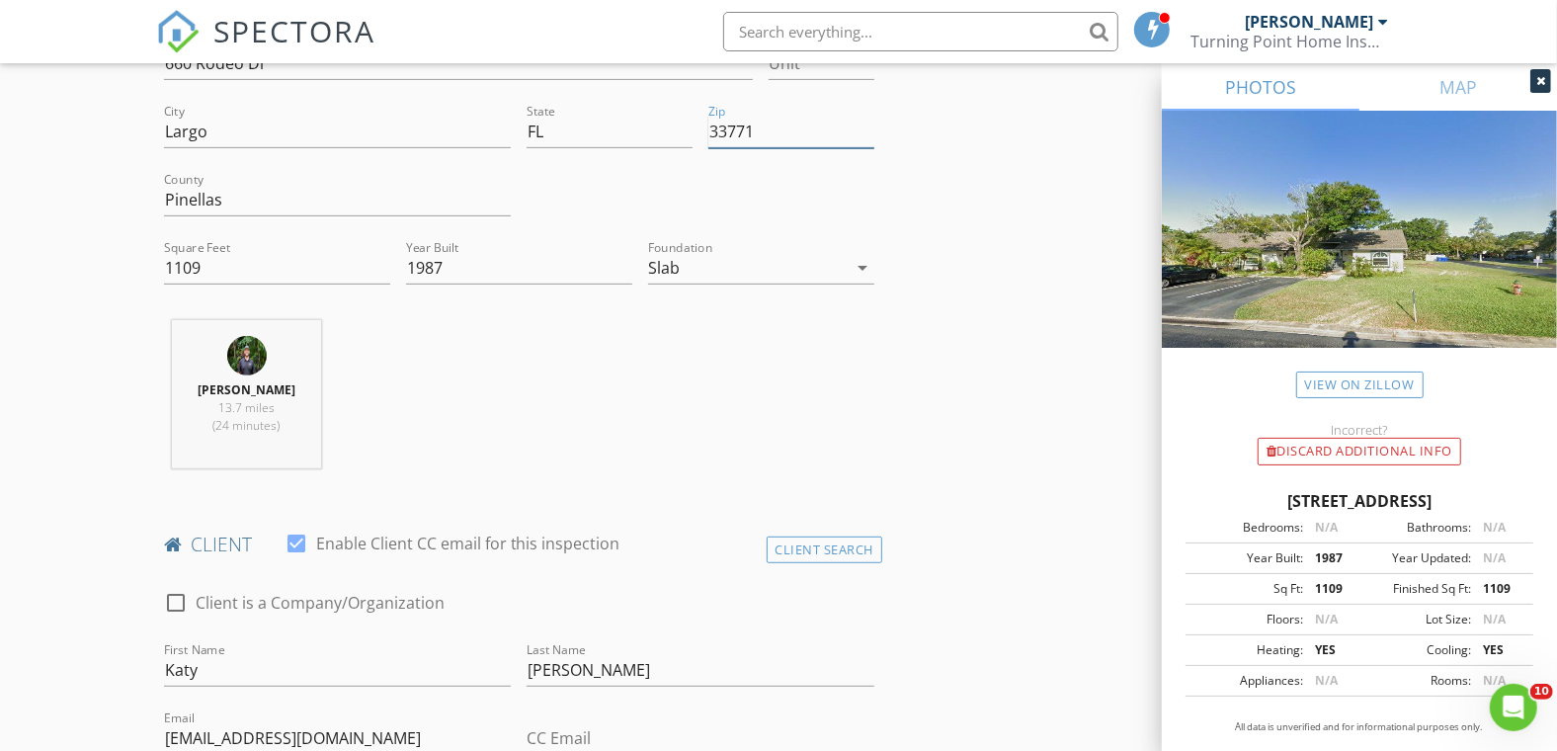
drag, startPoint x: 743, startPoint y: 137, endPoint x: 685, endPoint y: 138, distance: 58.3
click at [685, 138] on div "Address 660 Rodeo Dr Unit City Largo State FL Zip 33771 County Pinellas Square …" at bounding box center [519, 168] width 726 height 273
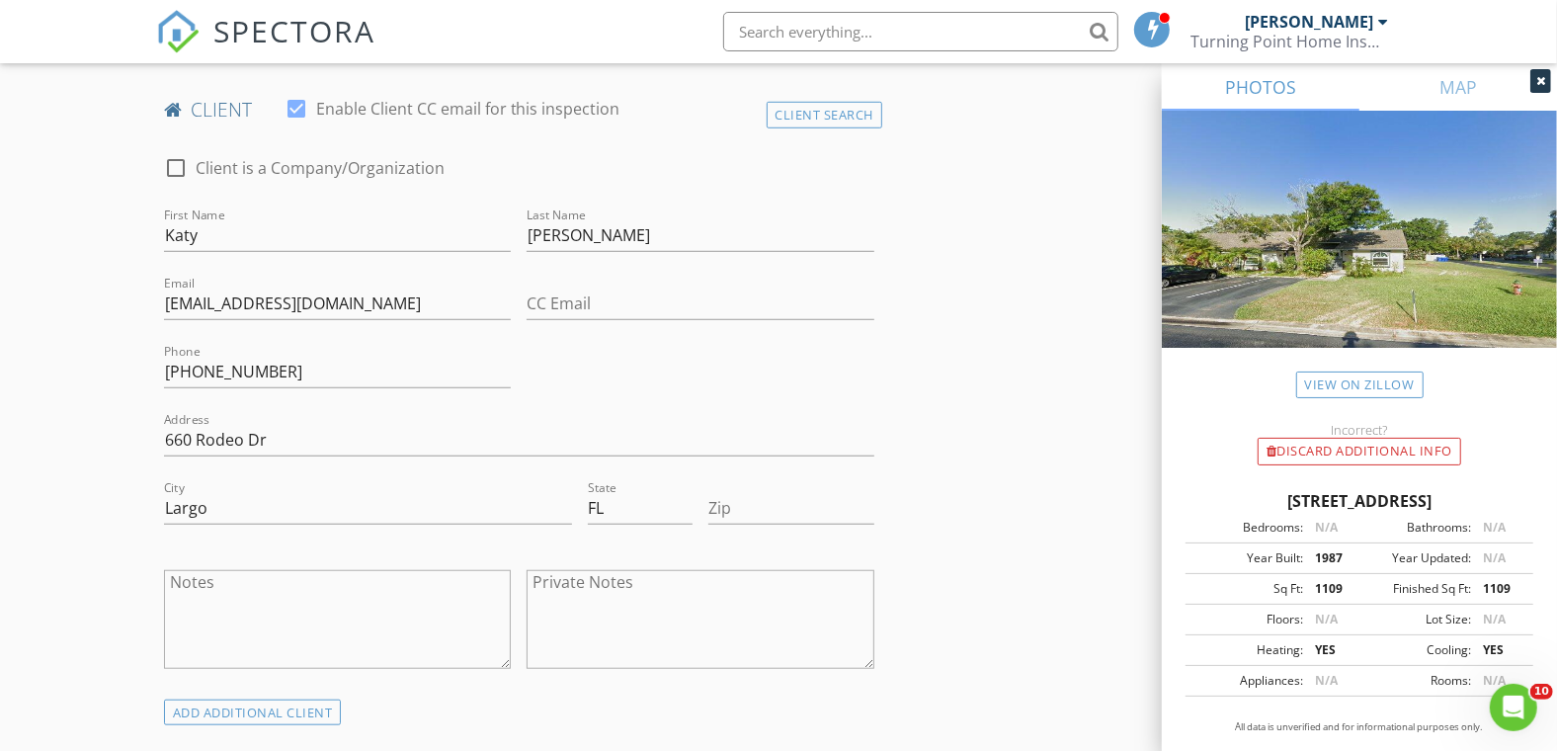
scroll to position [1098, 0]
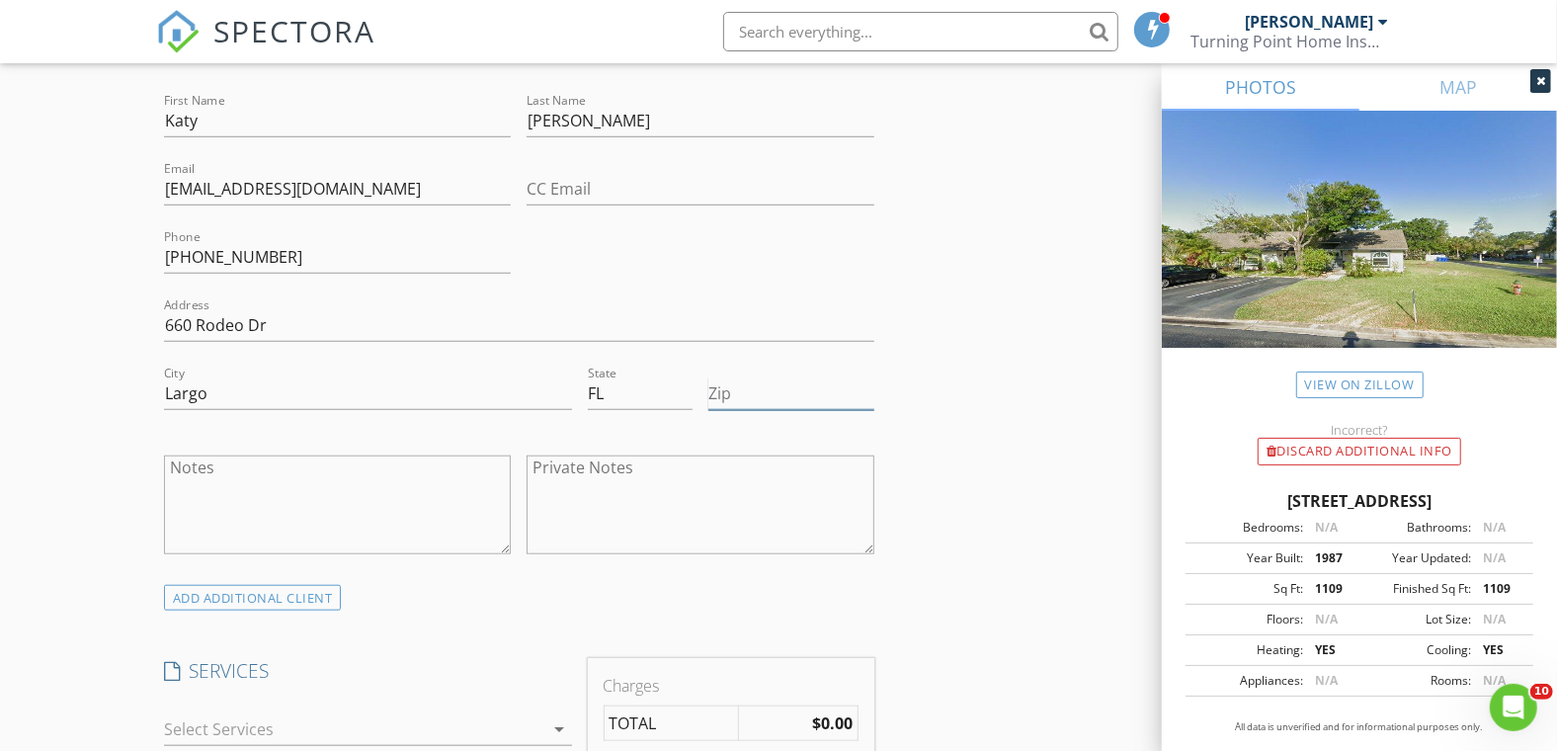
click at [740, 387] on input "Zip" at bounding box center [791, 393] width 166 height 33
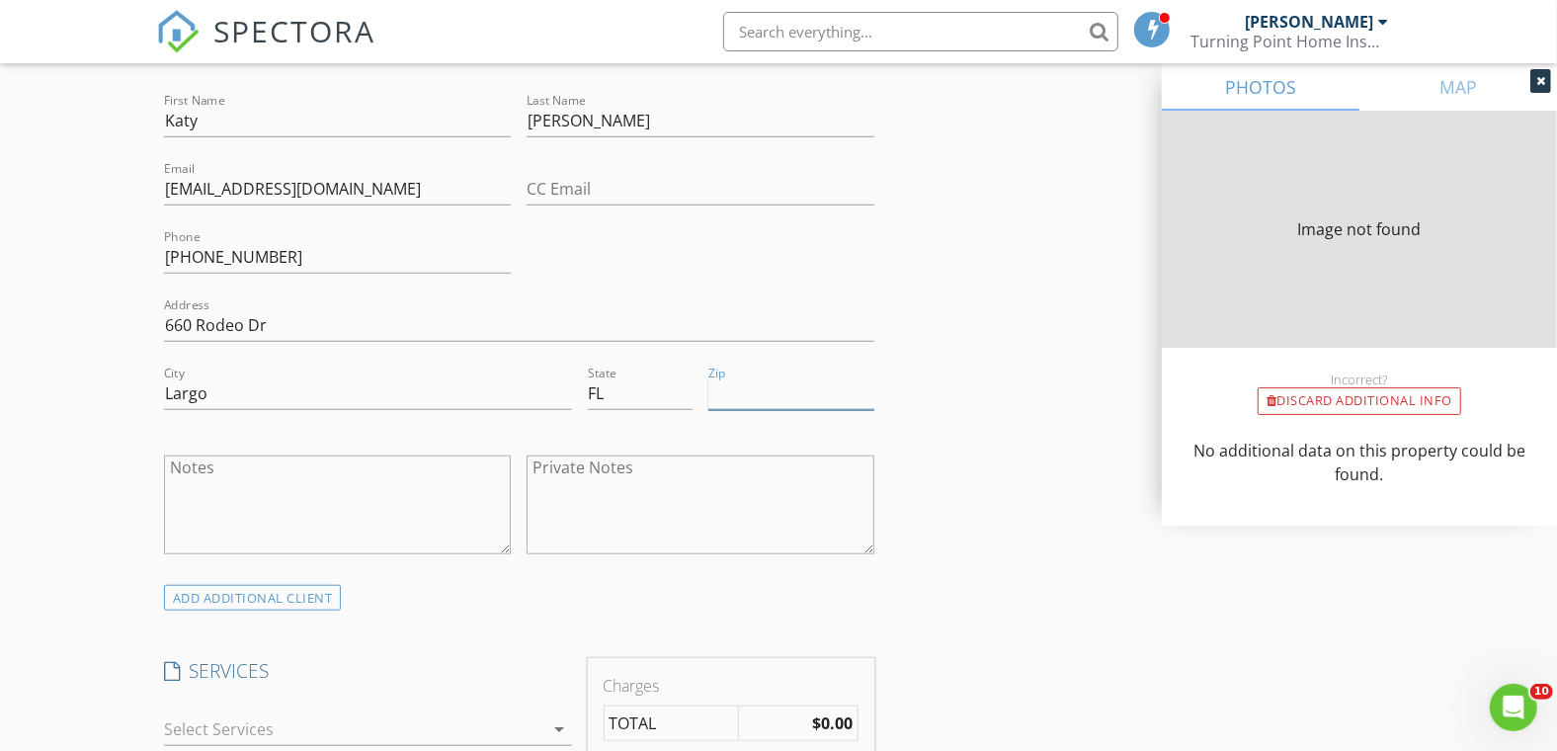
type input "1109"
type input "1987"
paste input "33771"
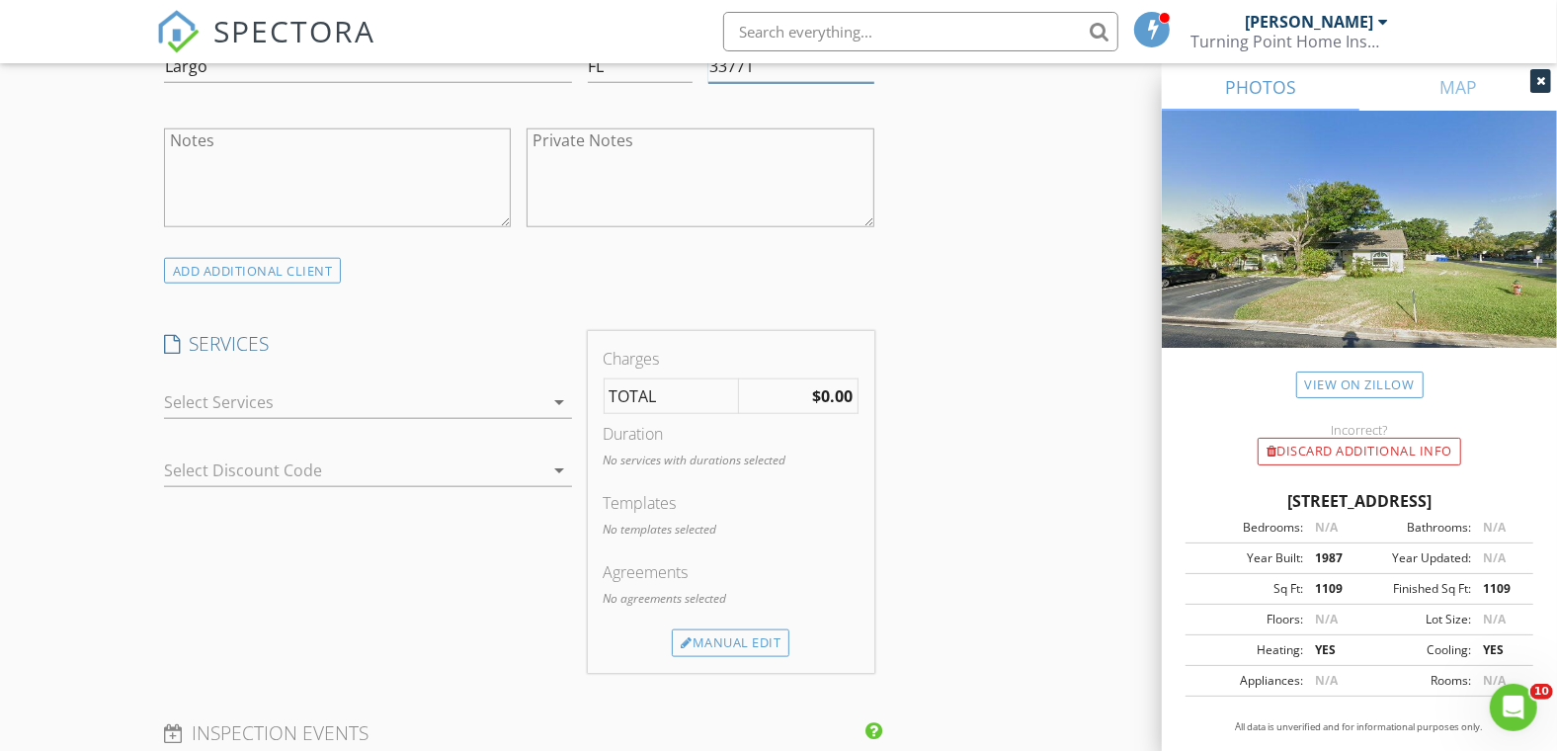
scroll to position [1426, 0]
type input "33771"
click at [256, 402] on div at bounding box center [354, 400] width 380 height 32
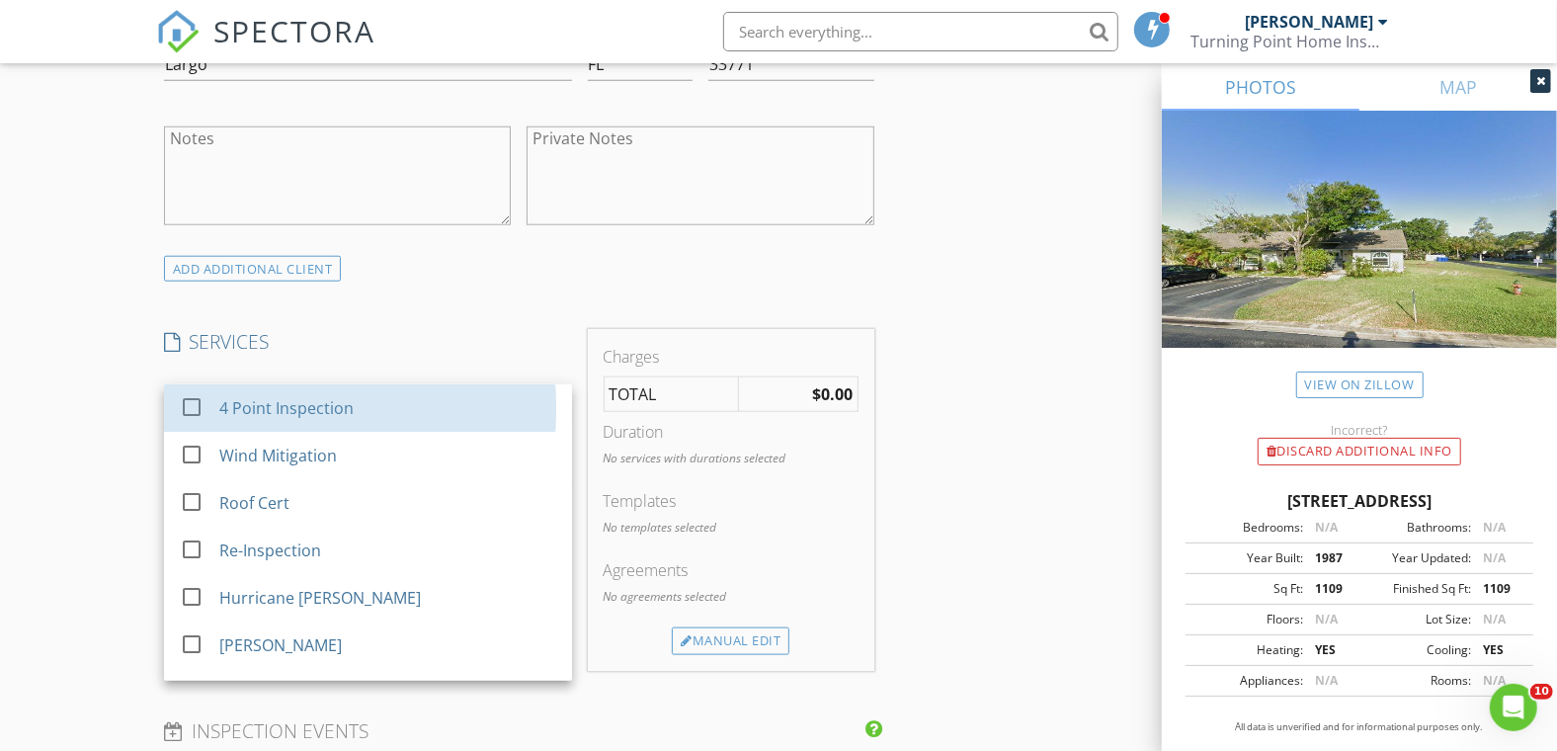
drag, startPoint x: 261, startPoint y: 417, endPoint x: 106, endPoint y: 414, distance: 155.1
click at [255, 417] on div "4 Point Inspection" at bounding box center [386, 408] width 337 height 40
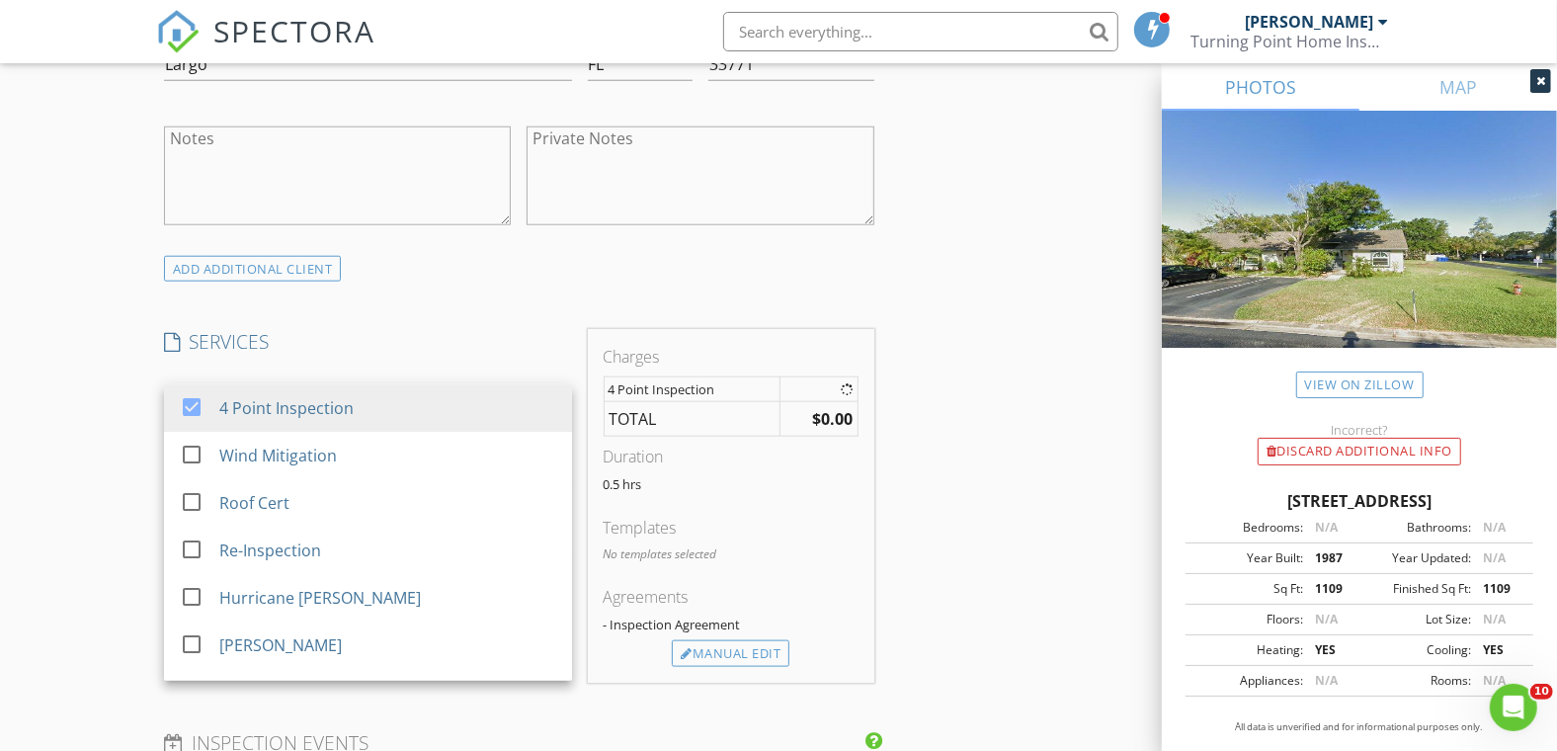
click at [105, 414] on div "New Inspection Click here to use the New Order Form INSPECTOR(S) check_box Clif…" at bounding box center [778, 440] width 1557 height 3462
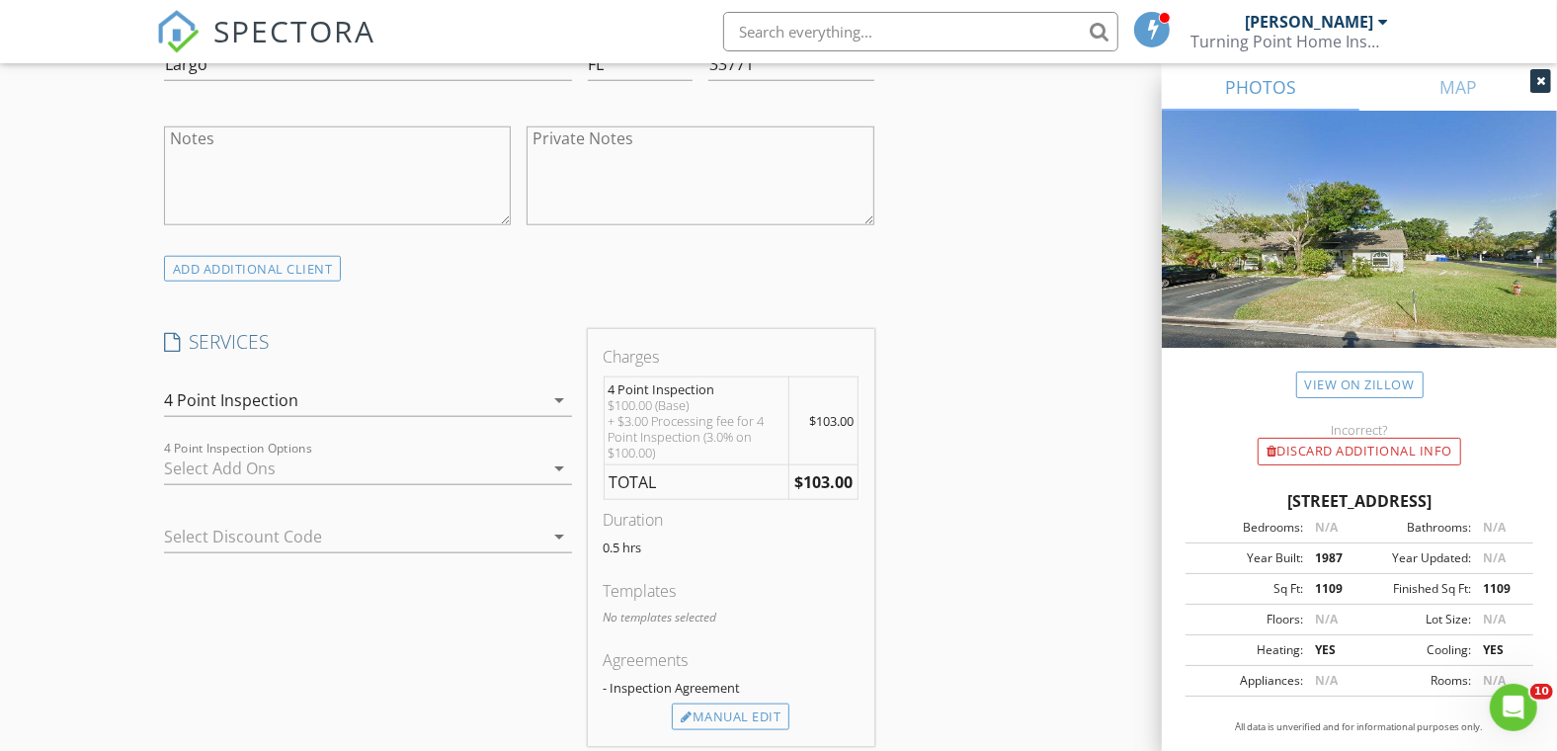
click at [198, 461] on div at bounding box center [354, 468] width 380 height 32
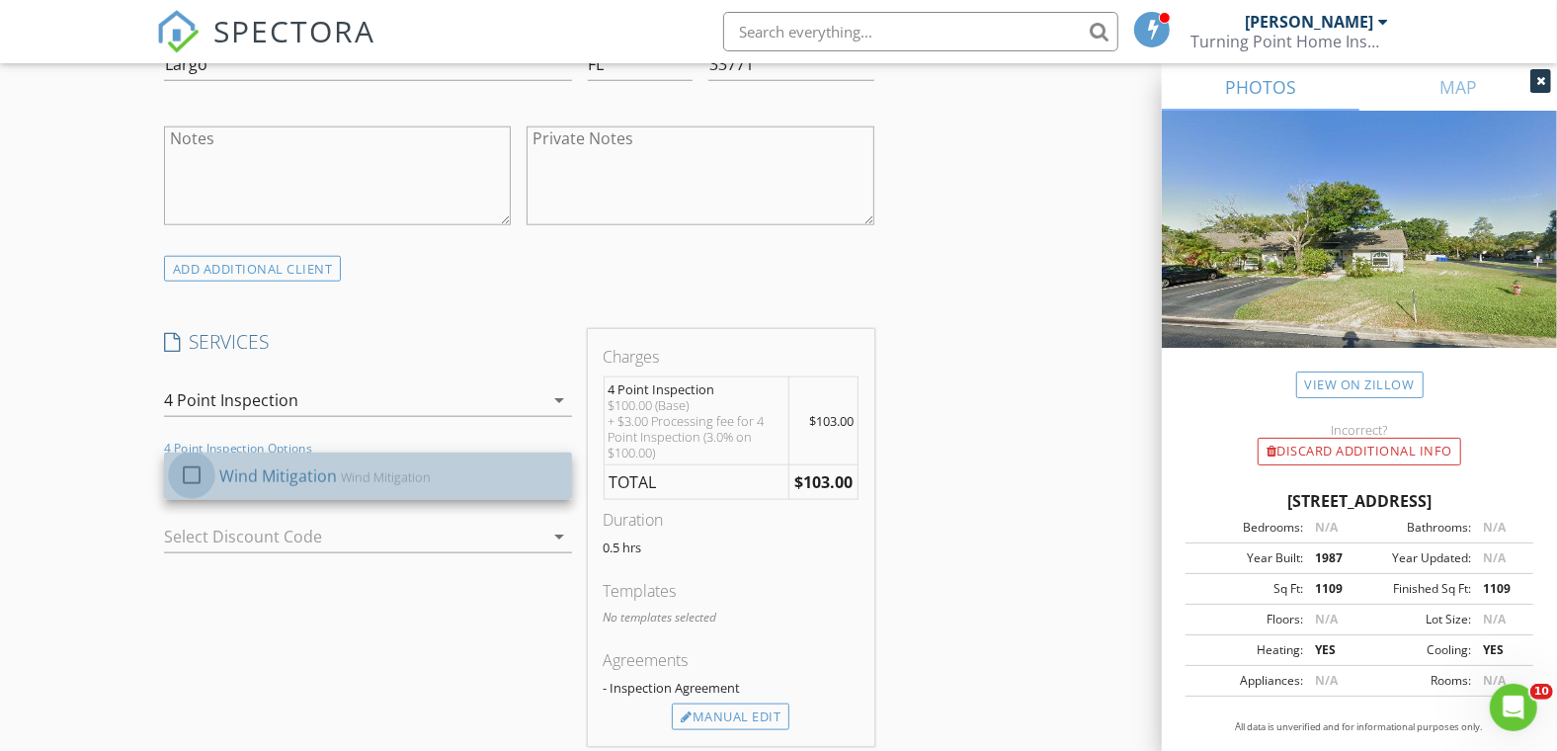
click at [194, 476] on div at bounding box center [192, 475] width 34 height 34
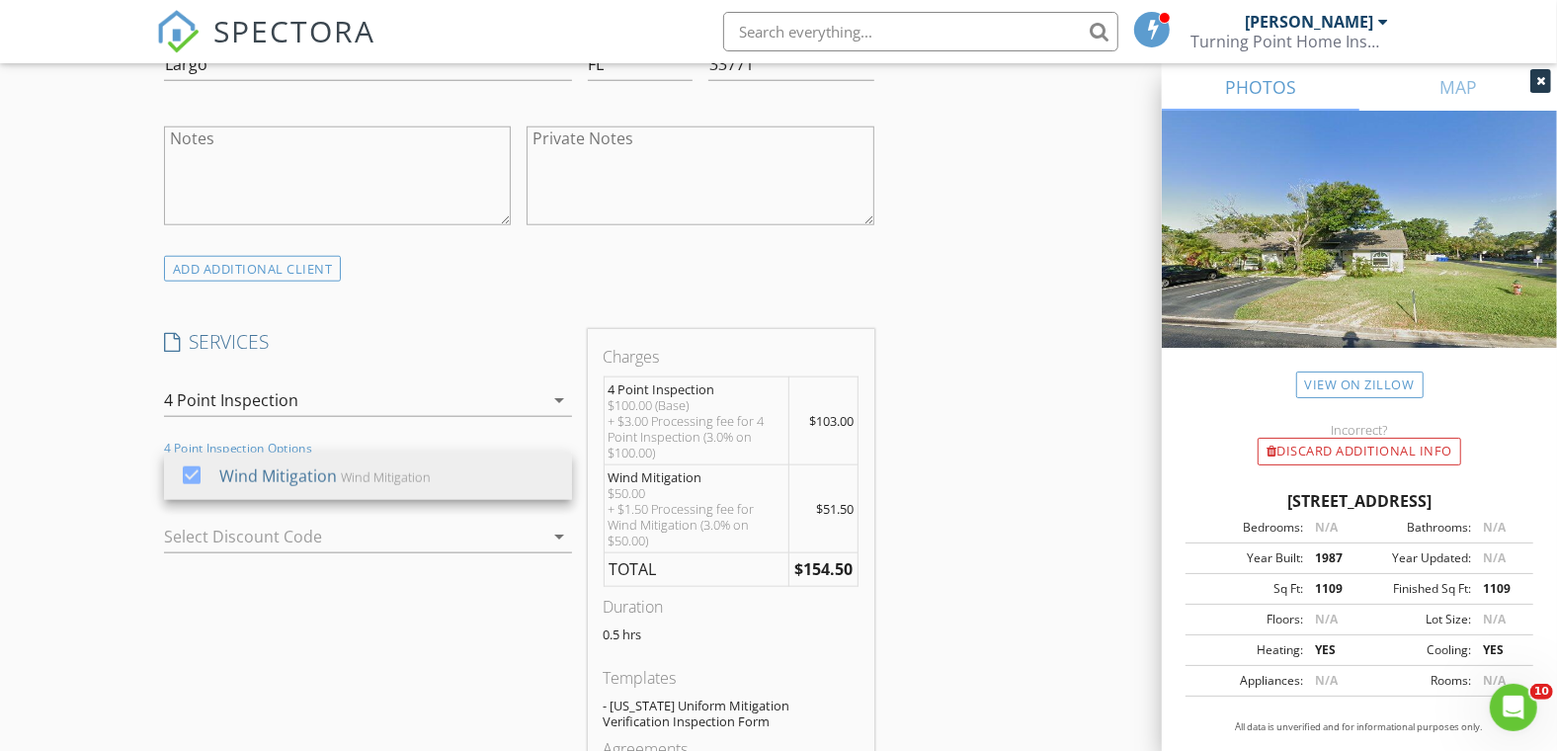
click at [82, 471] on div "New Inspection Click here to use the New Order Form INSPECTOR(S) check_box Clif…" at bounding box center [778, 517] width 1557 height 3616
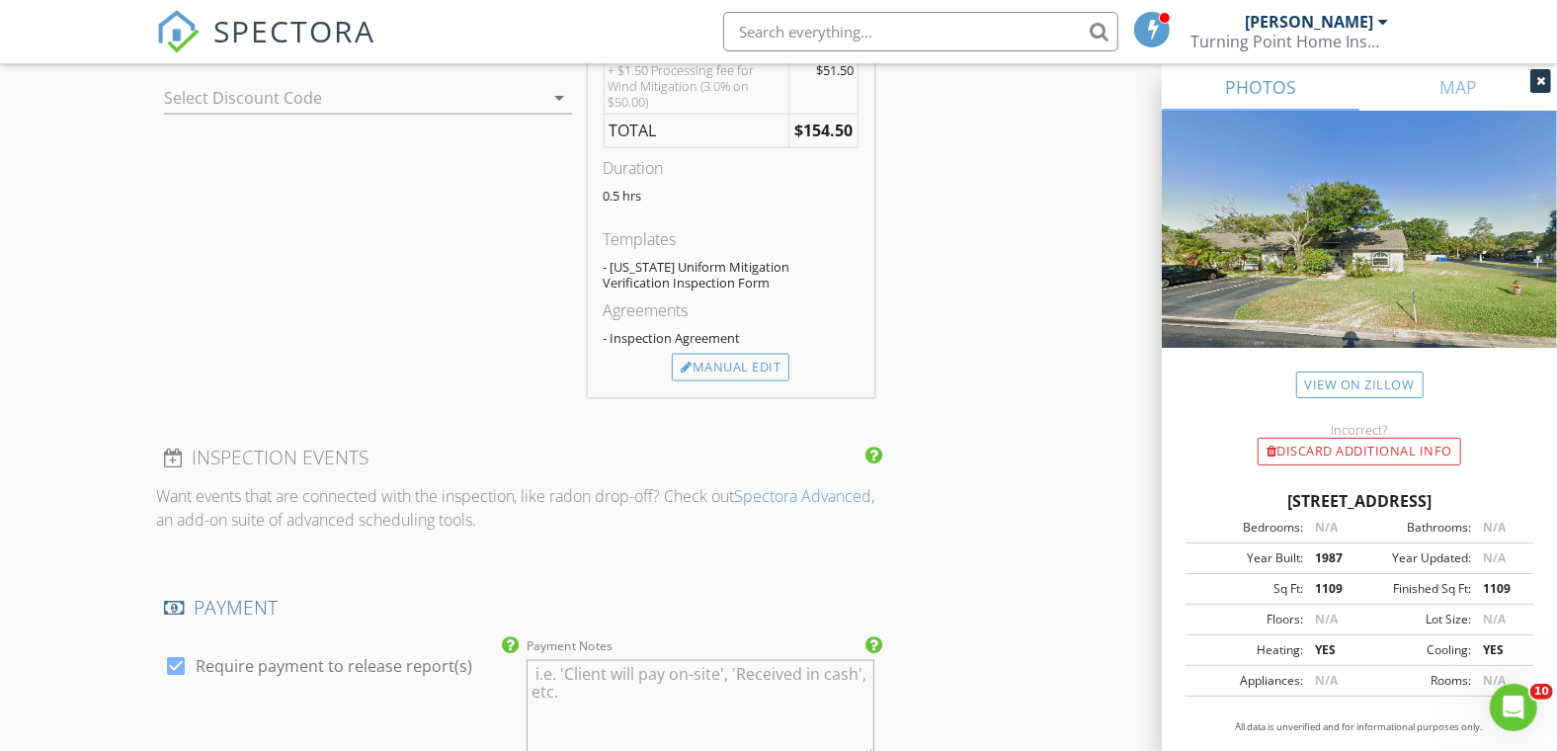
scroll to position [2085, 0]
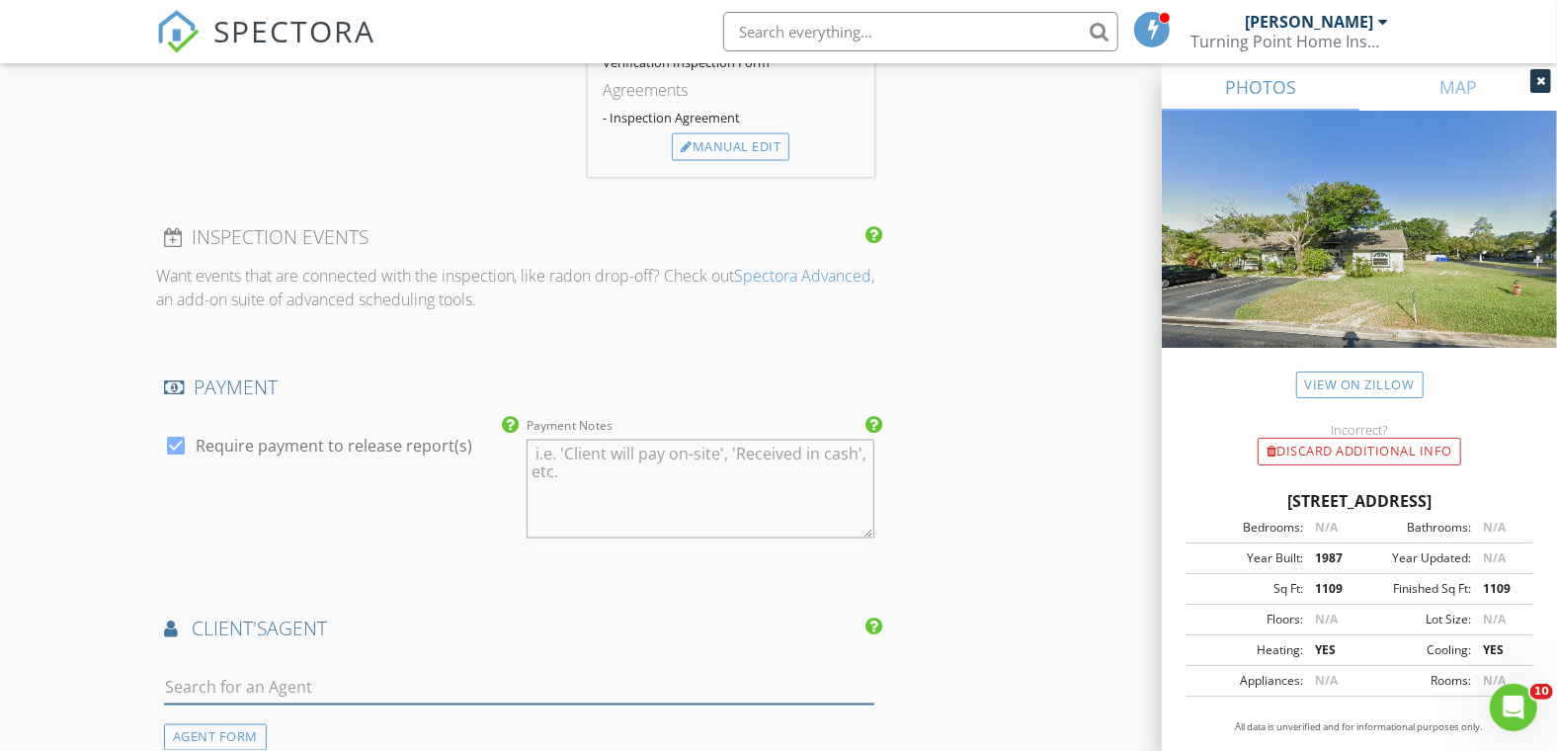
click at [225, 678] on input "text" at bounding box center [519, 688] width 710 height 33
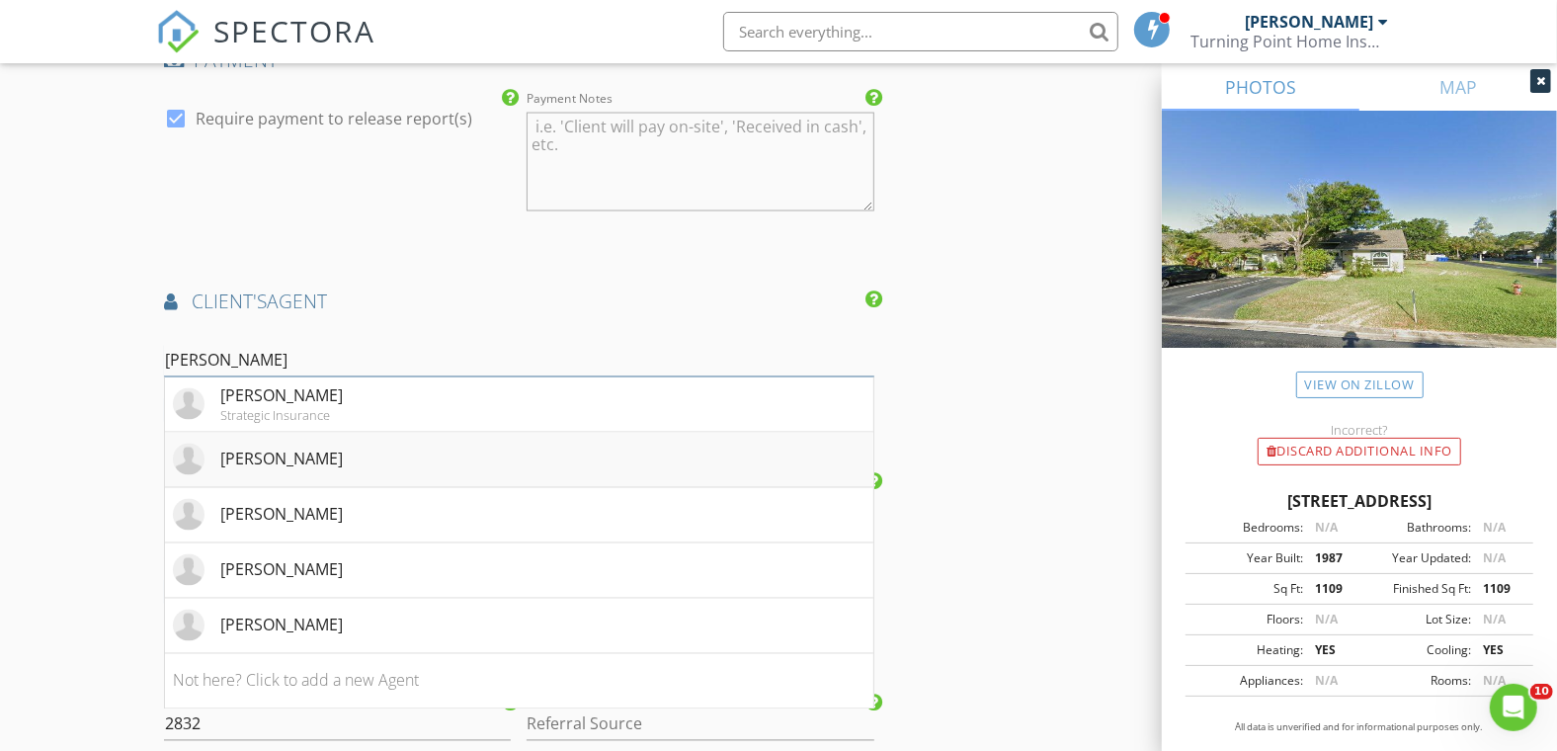
scroll to position [2414, 0]
type input "amy"
click at [335, 404] on li "Amy Young Strategic Insurance" at bounding box center [519, 402] width 708 height 55
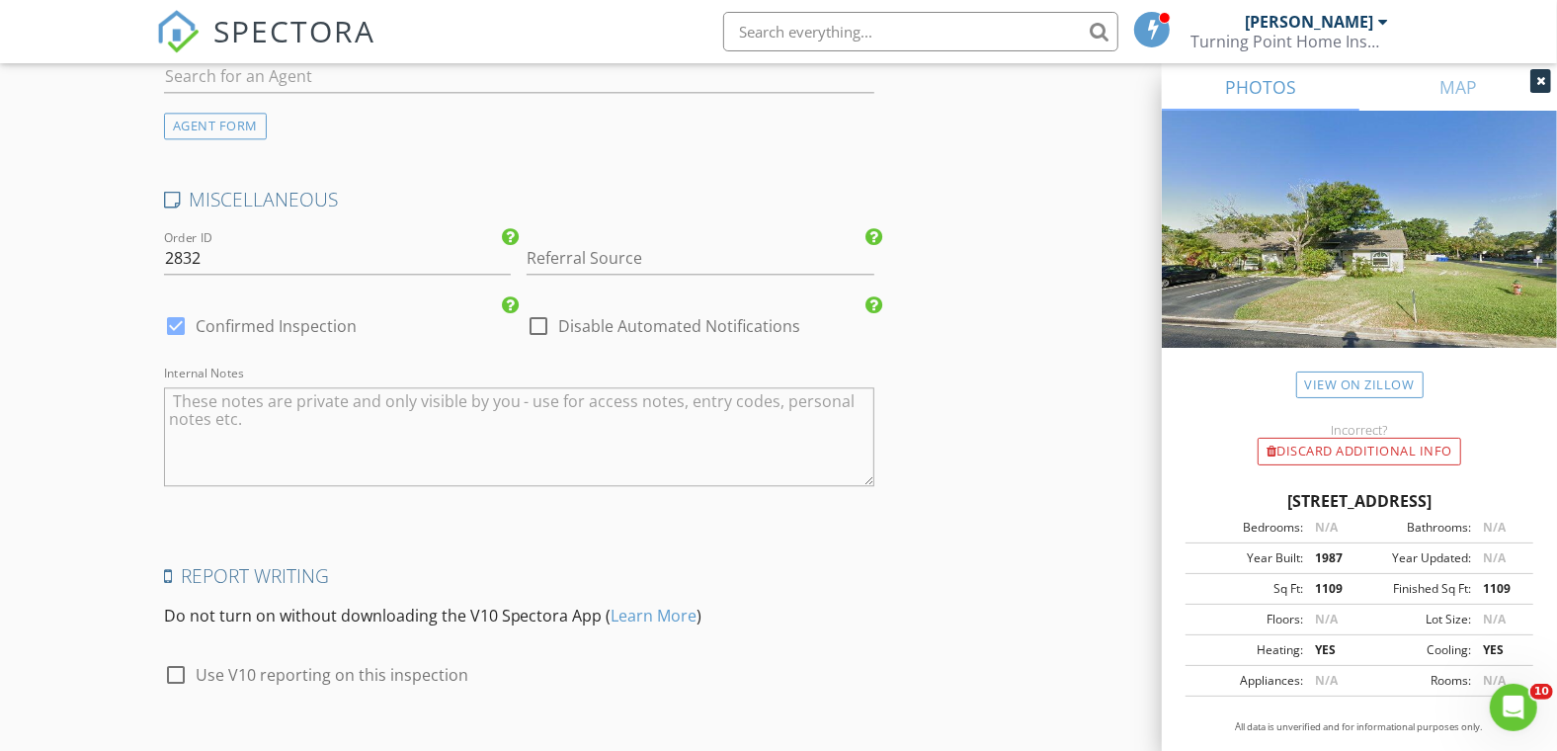
scroll to position [3577, 0]
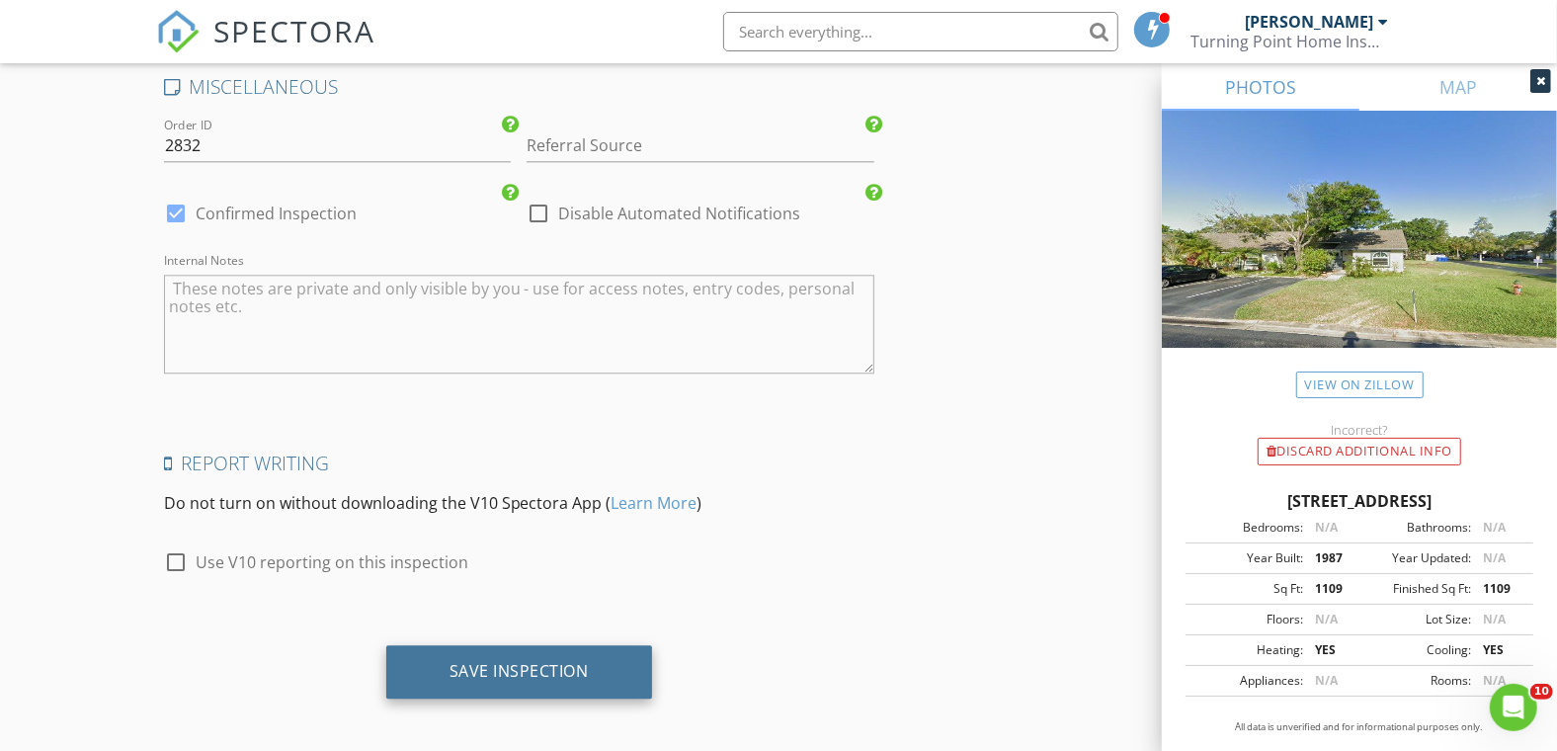
click at [534, 666] on div "Save Inspection" at bounding box center [518, 671] width 139 height 20
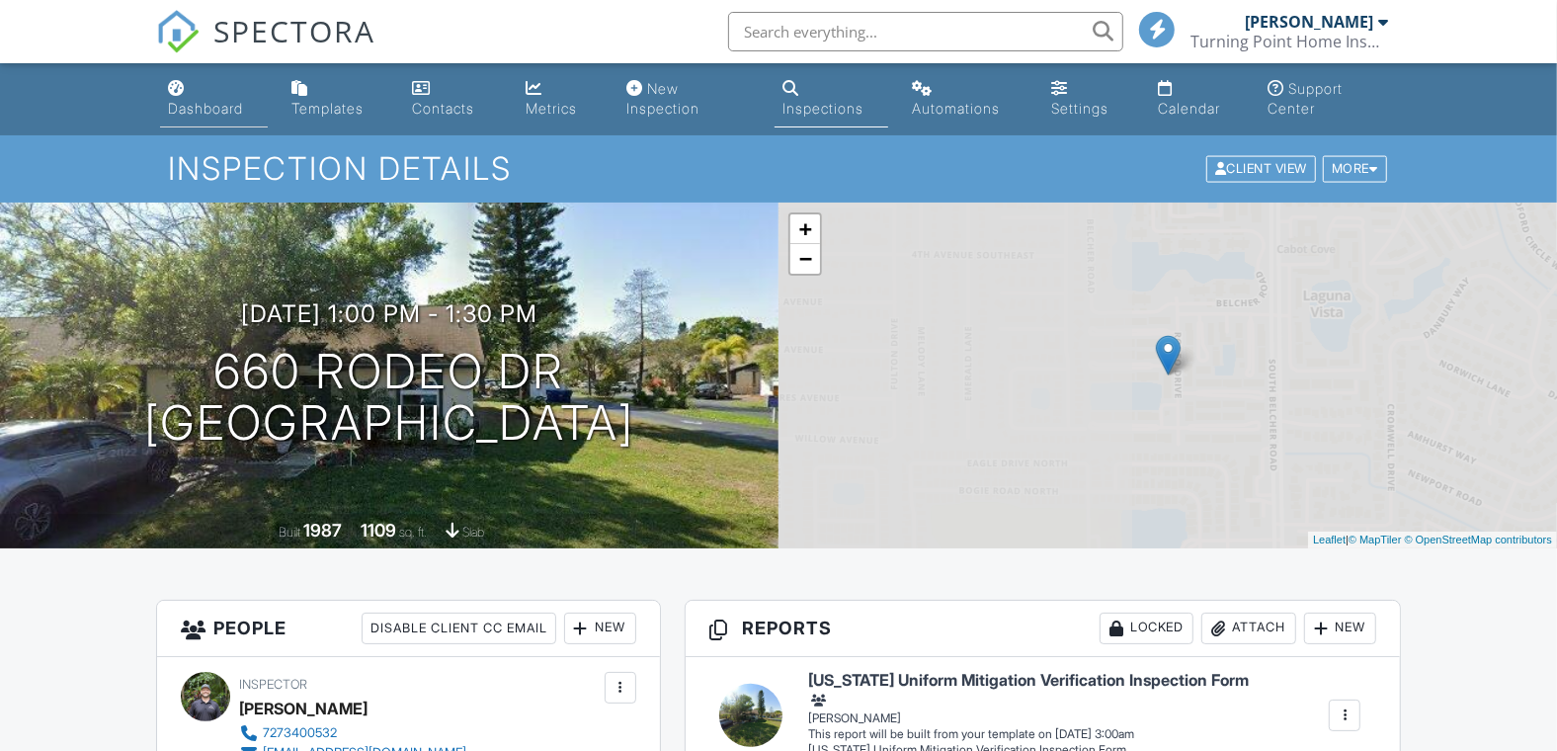
click at [209, 100] on div "Dashboard" at bounding box center [205, 108] width 75 height 17
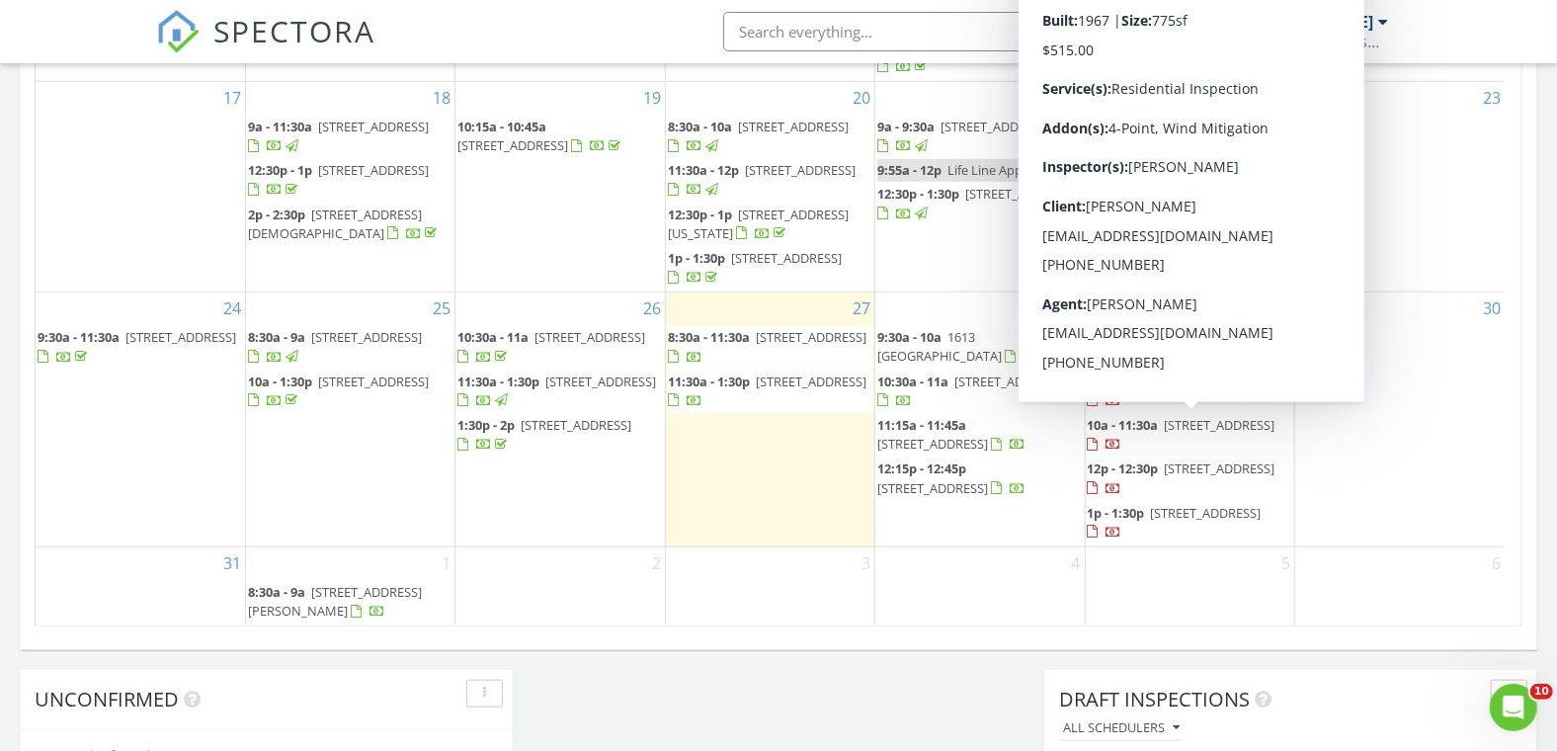
scroll to position [508, 0]
